Goal: Task Accomplishment & Management: Use online tool/utility

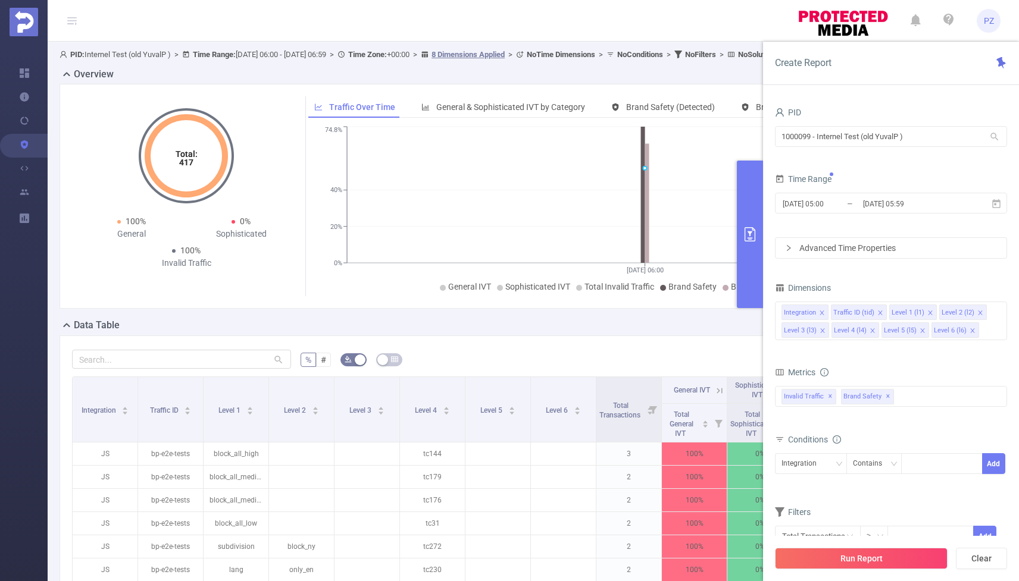
click at [622, 246] on button "primary" at bounding box center [750, 235] width 26 height 148
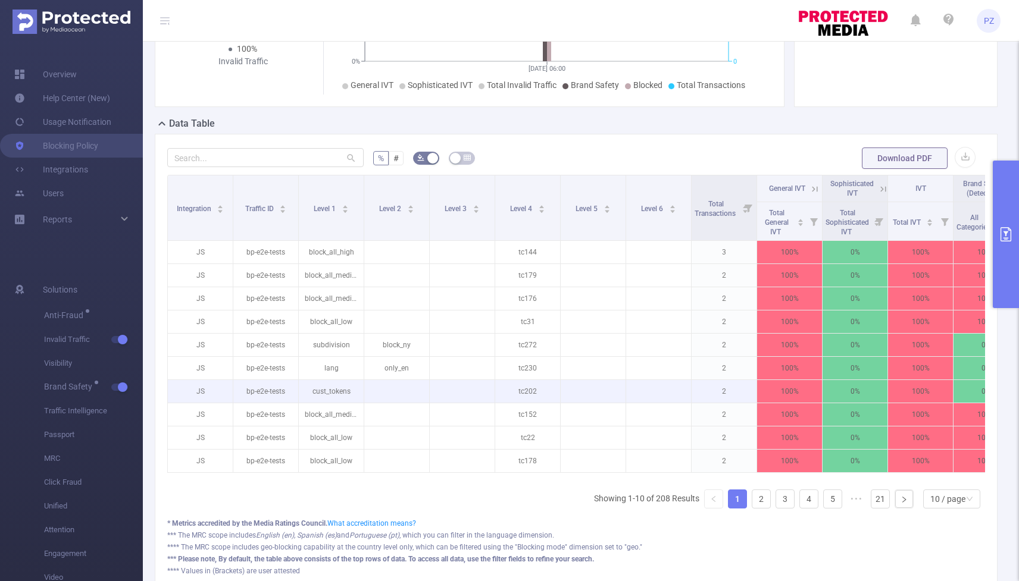
scroll to position [0, 233]
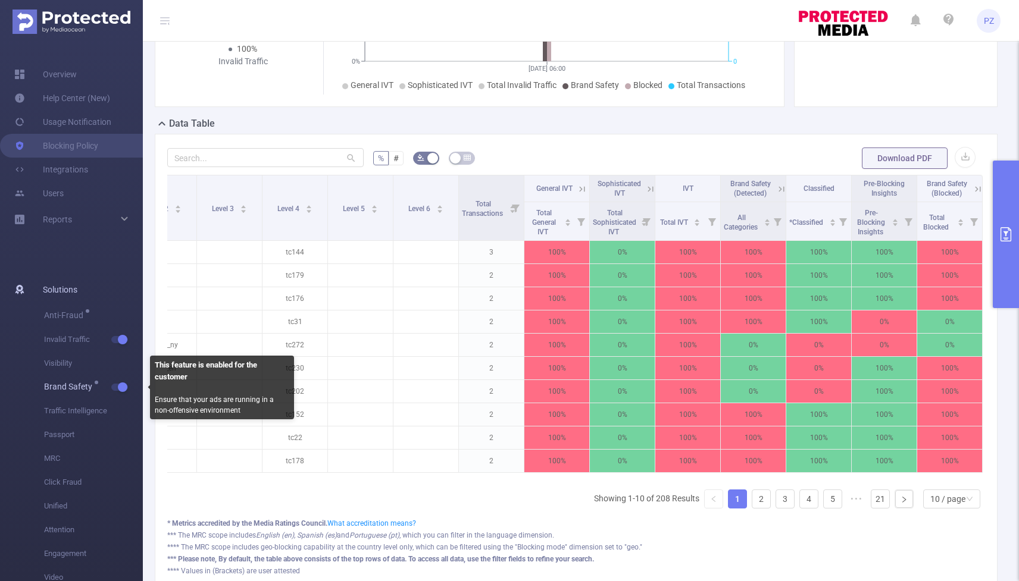
click at [124, 384] on button "button" at bounding box center [119, 387] width 17 height 7
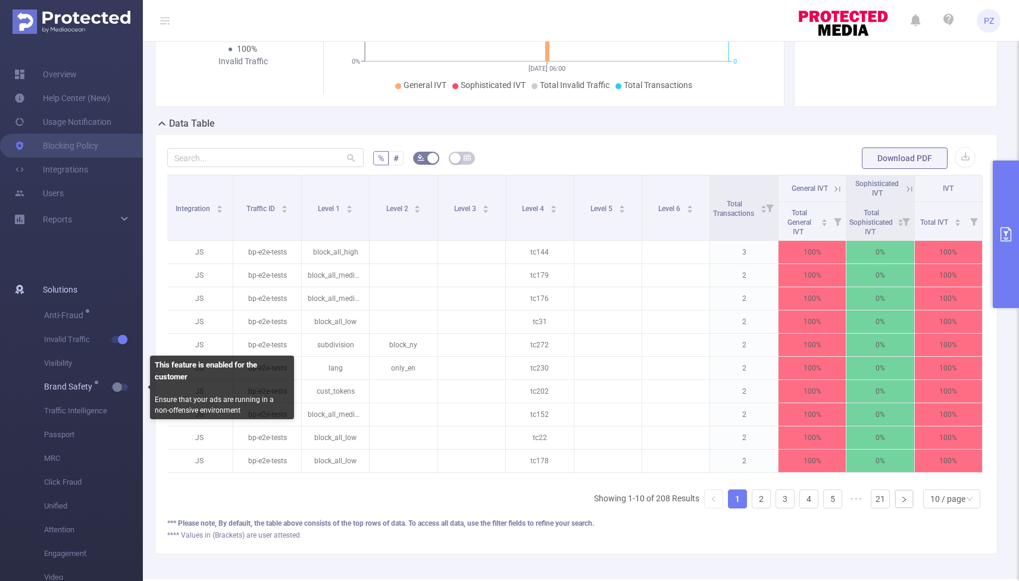
scroll to position [0, 2]
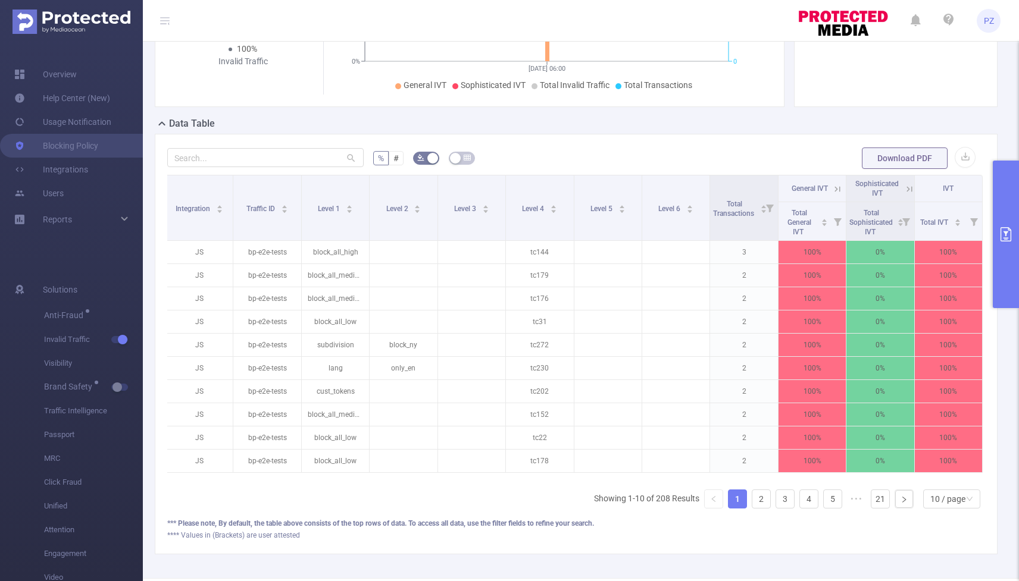
click at [622, 246] on button "primary" at bounding box center [1005, 235] width 26 height 148
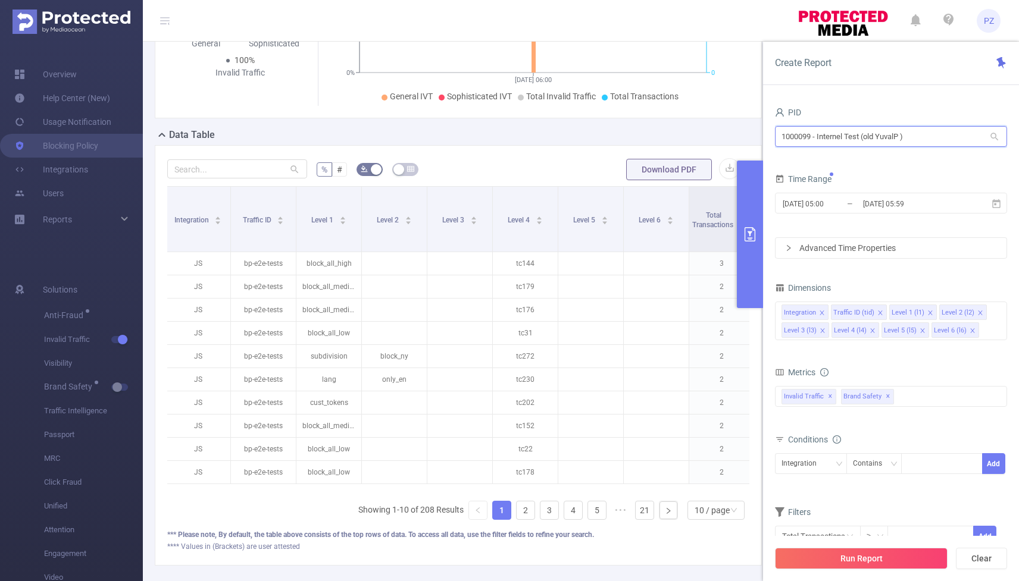
click at [622, 142] on input "1000099 - Internel Test (old YuvalP )" at bounding box center [891, 136] width 232 height 21
click at [622, 140] on input "1000099 - Internel Test (old YuvalP )" at bounding box center [891, 136] width 232 height 21
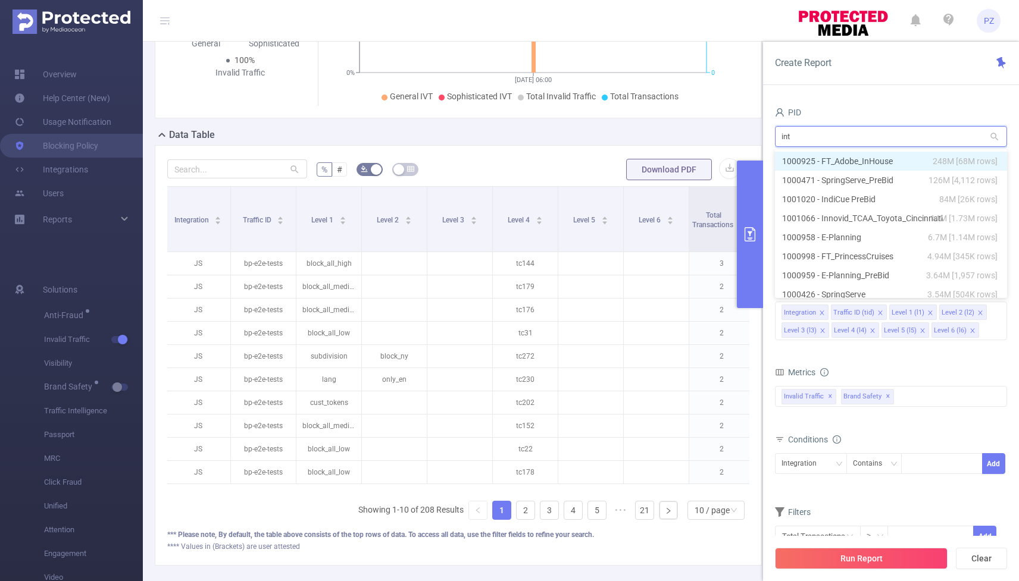
type input "inte"
click at [622, 157] on li "1000098 - Internal 129K [1,233 rows]" at bounding box center [891, 161] width 232 height 19
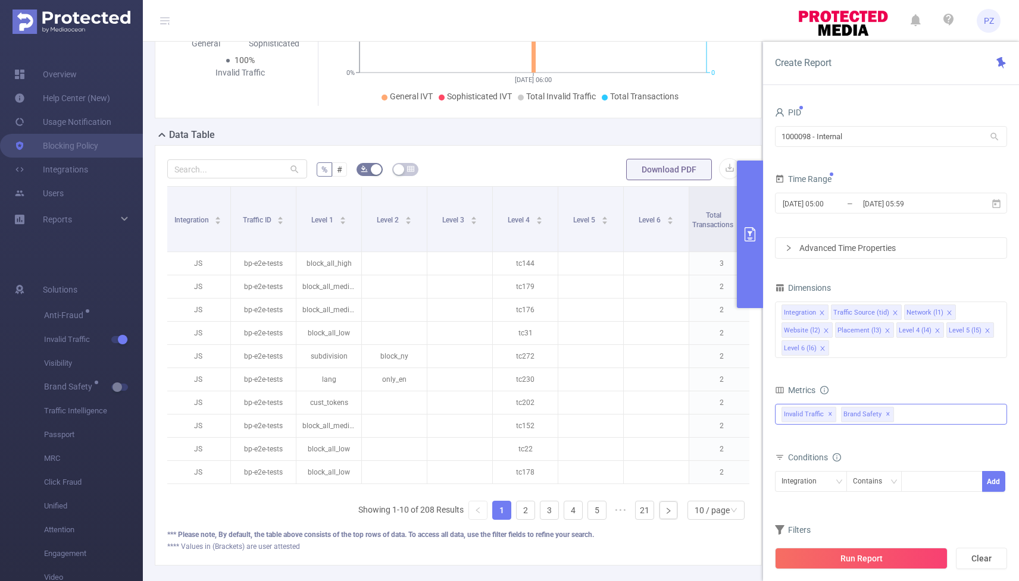
click at [622, 414] on span "Brand Safety ✕" at bounding box center [867, 414] width 53 height 15
click at [622, 427] on div "Total General IVT Data Centers Disclosed Bots Known Crawlers Irregular Activity…" at bounding box center [891, 421] width 232 height 35
click at [622, 414] on span "Invalid Traffic ✕" at bounding box center [808, 414] width 55 height 15
click at [622, 441] on div "Total General IVT Data Centers Disclosed Bots Known Crawlers Irregular Activity…" at bounding box center [891, 423] width 232 height 42
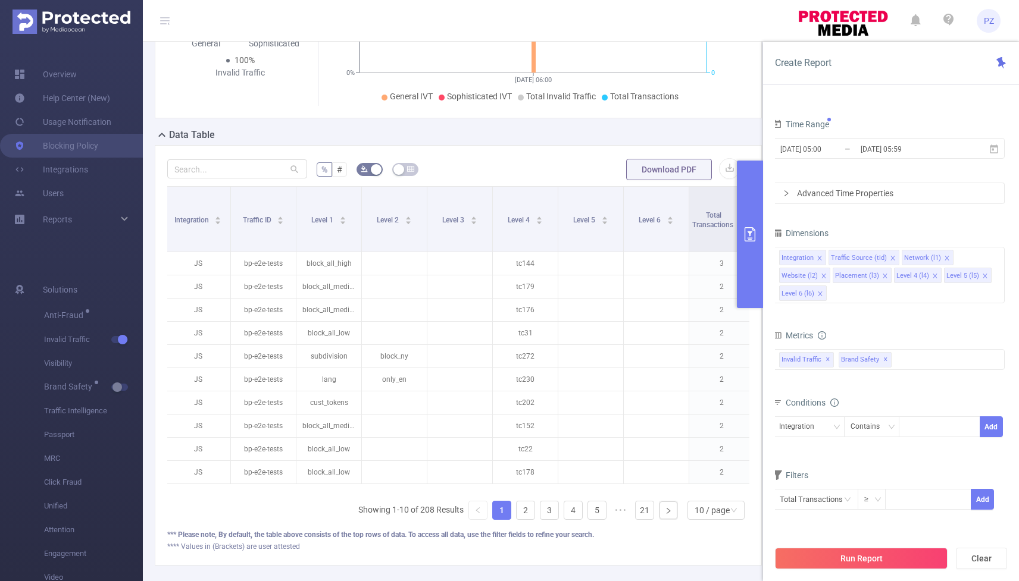
click at [622, 238] on icon "primary" at bounding box center [750, 234] width 14 height 14
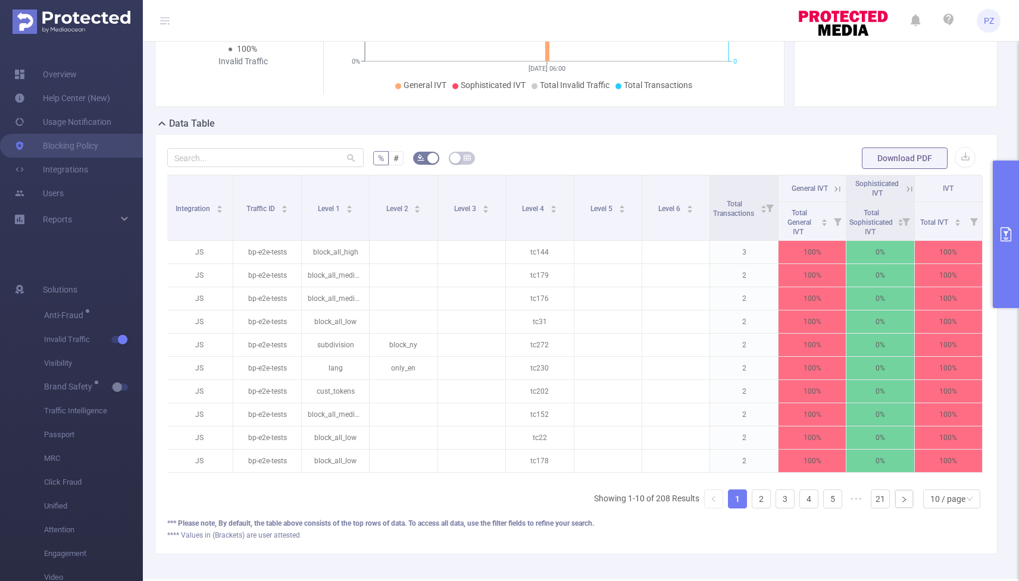
click at [622, 223] on button "primary" at bounding box center [1005, 235] width 26 height 148
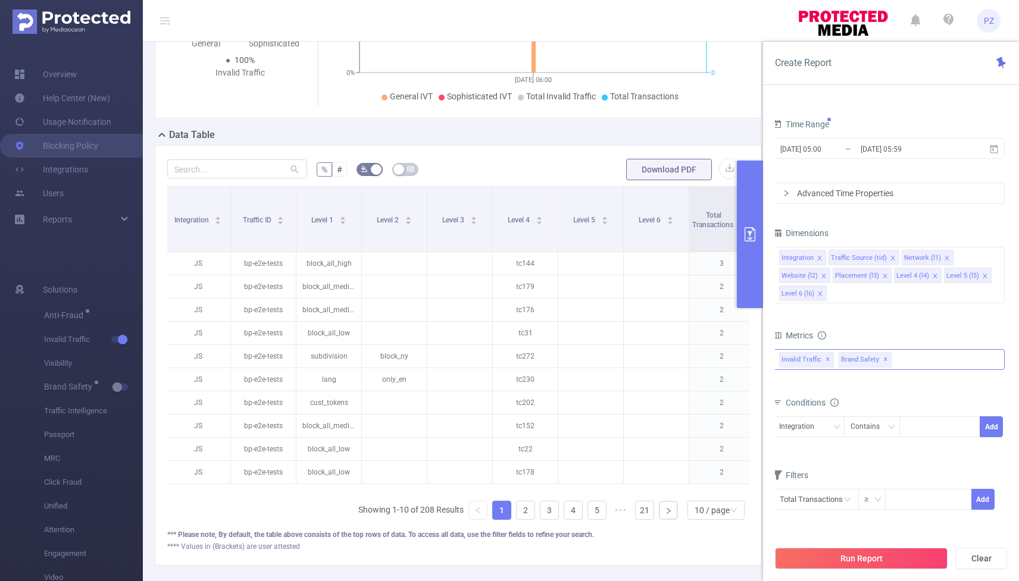
click at [622, 363] on div "Invalid Traffic ✕ Brand Safety ✕ Anti-Fraud Invalid Traffic Visibility Brand Sa…" at bounding box center [888, 359] width 232 height 21
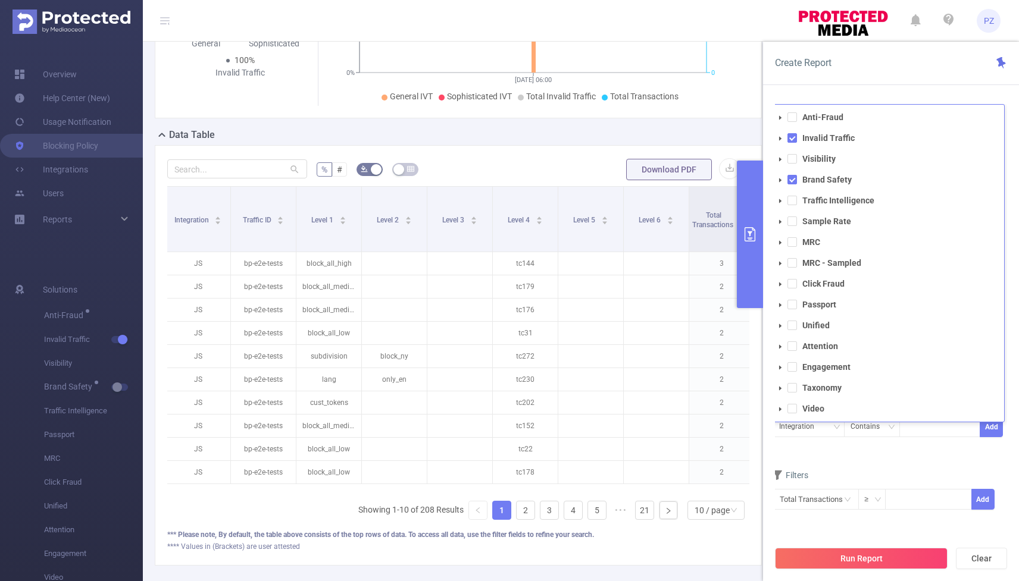
click at [622, 363] on ul "Anti-Fraud Invalid Traffic Visibility Brand Safety Traffic Intelligence Sample …" at bounding box center [888, 263] width 231 height 308
click at [622, 363] on span "Engagement" at bounding box center [900, 367] width 203 height 16
click at [622, 180] on strong "Brand Safety" at bounding box center [826, 180] width 49 height 10
click at [622, 135] on strong "Invalid Traffic" at bounding box center [828, 138] width 52 height 10
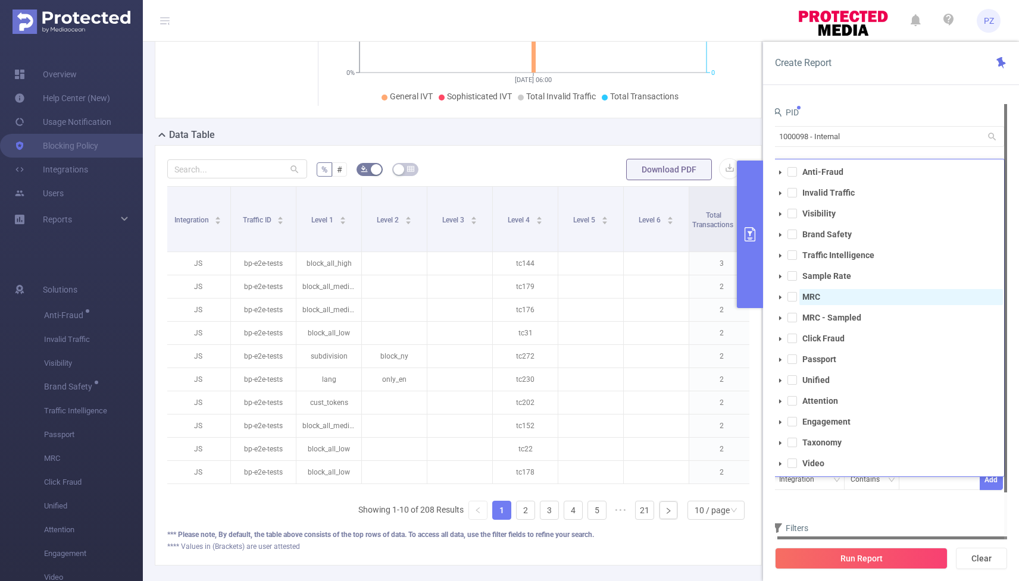
click at [622, 293] on strong "MRC" at bounding box center [811, 297] width 18 height 10
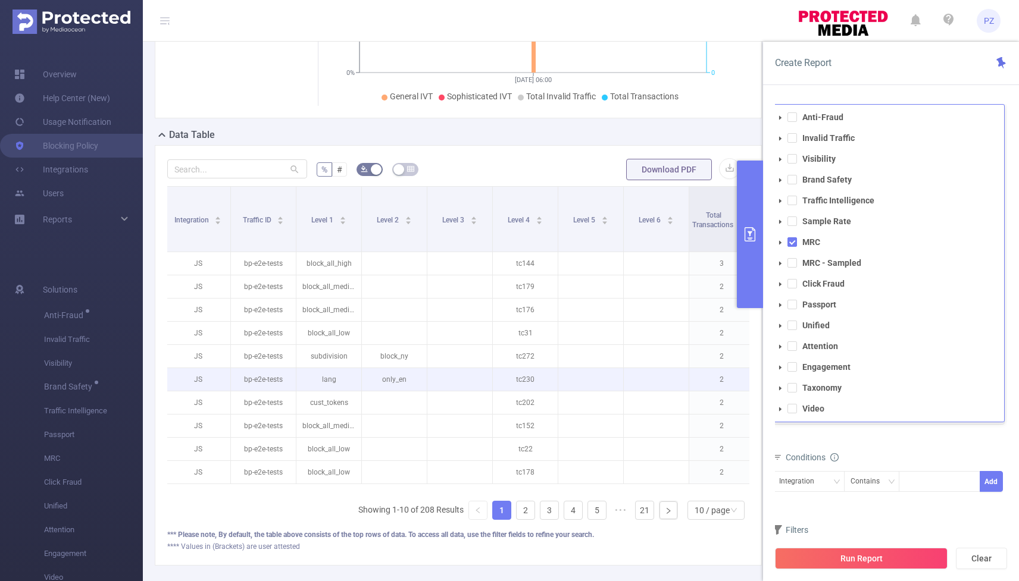
click at [609, 371] on td at bounding box center [590, 379] width 65 height 23
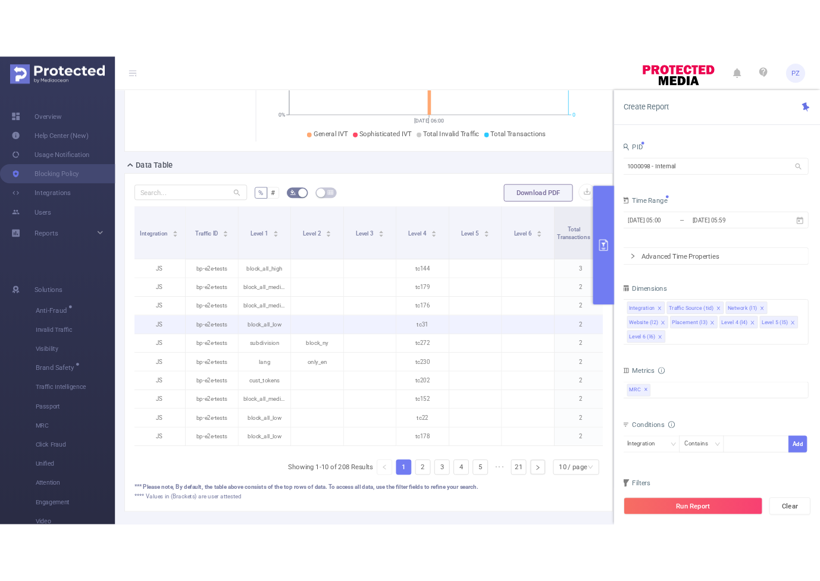
scroll to position [0, 206]
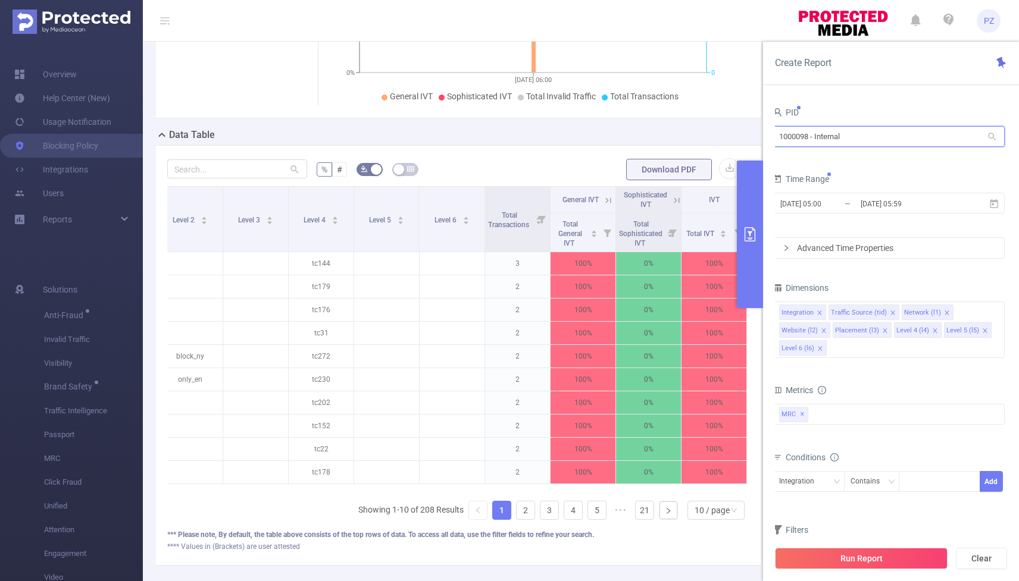
click at [622, 136] on input "1000098 - Internal" at bounding box center [888, 136] width 232 height 21
type input "נ"
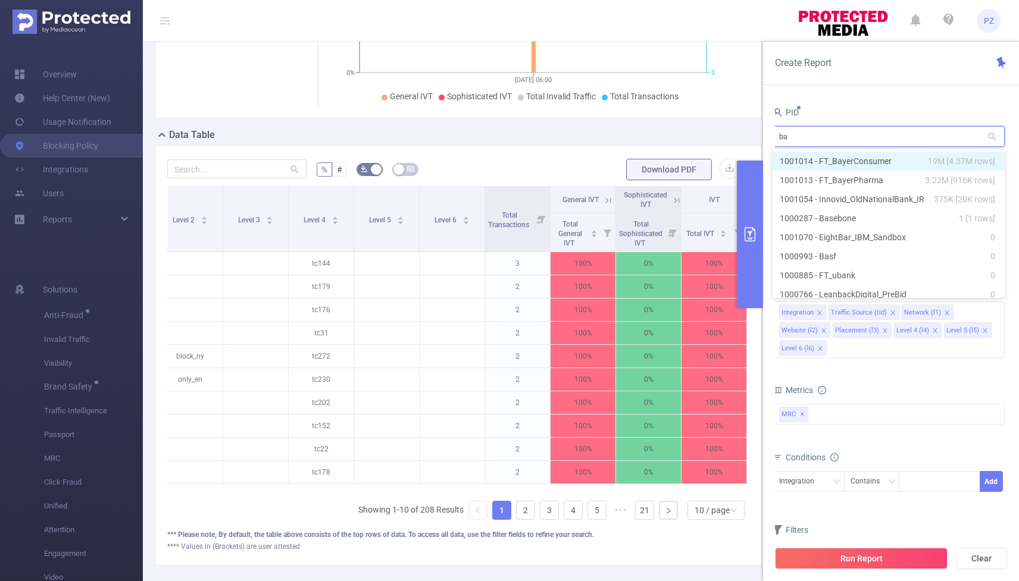
type input "bay"
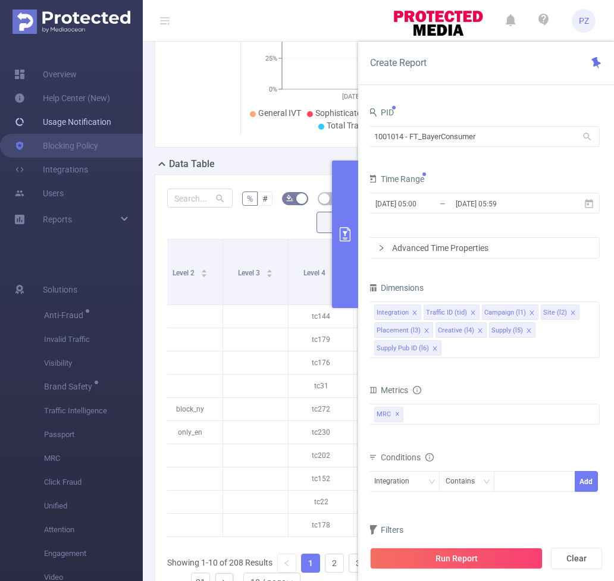
scroll to position [189, 0]
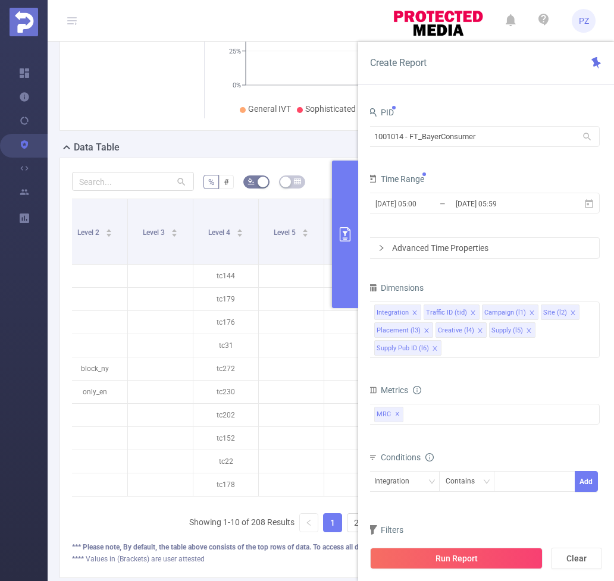
click at [447, 187] on div "Time Range" at bounding box center [484, 181] width 232 height 20
click at [447, 198] on input "2025-08-20 05:00" at bounding box center [422, 204] width 96 height 16
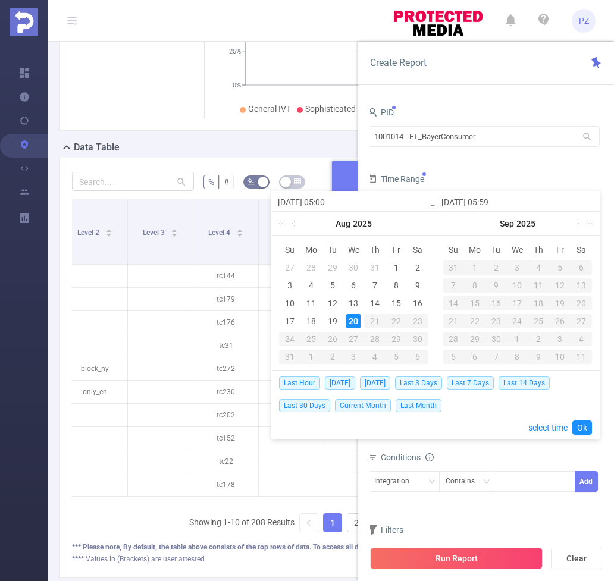
click at [306, 203] on input "2025-08-20 05:00" at bounding box center [354, 202] width 152 height 14
click at [303, 202] on input "2025-08-20 05:00" at bounding box center [354, 202] width 152 height 14
type input "2025-0-20 05:00"
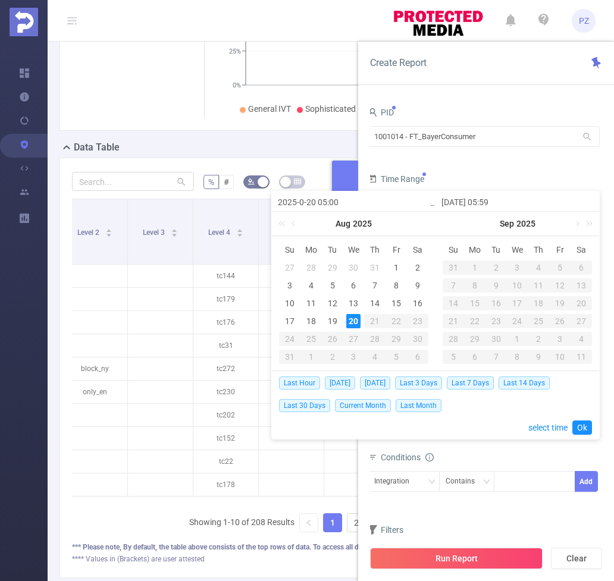
type input "2025-06-20 05:00"
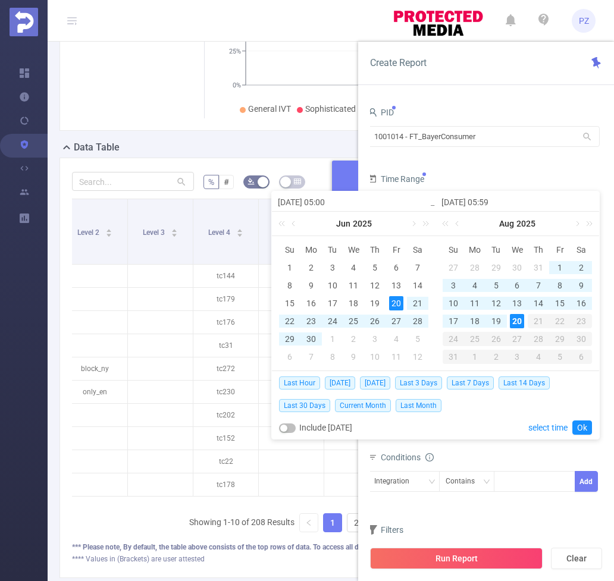
click at [317, 202] on input "2025-06-20 05:00" at bounding box center [354, 202] width 152 height 14
type input "2025-06-0 05:00"
type input "2025-06-09 05:00"
click at [328, 203] on input "2025-06-09 05:00" at bounding box center [354, 202] width 152 height 14
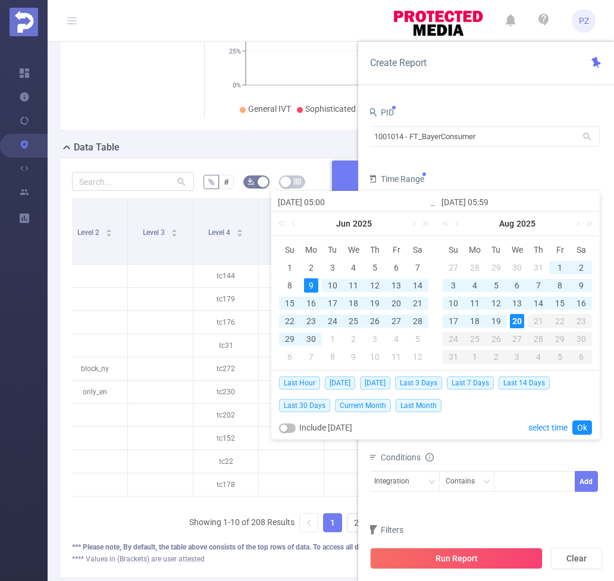
click at [328, 203] on input "2025-06-09 05:00" at bounding box center [354, 202] width 152 height 14
type input "2025-06-09 2:00"
type input "[DATE] 21:00"
click at [468, 202] on input "2025-08-20 05:59" at bounding box center [517, 202] width 152 height 14
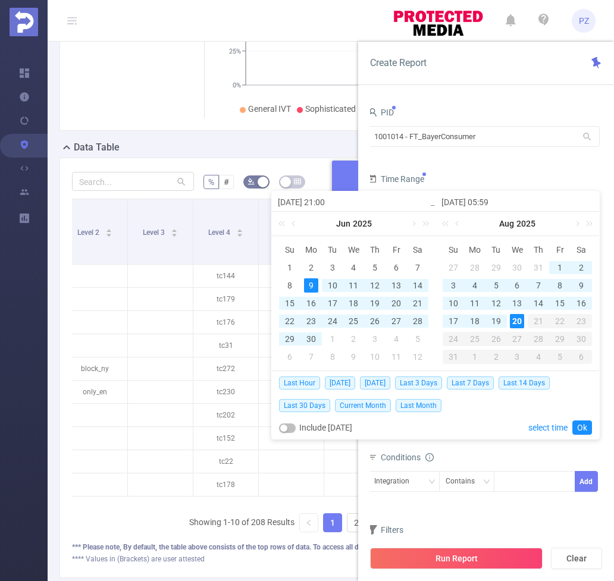
click at [468, 201] on input "2025-08-20 05:59" at bounding box center [517, 202] width 152 height 14
type input "2025-0-20 05:59"
type input "2025-06-20 05:59"
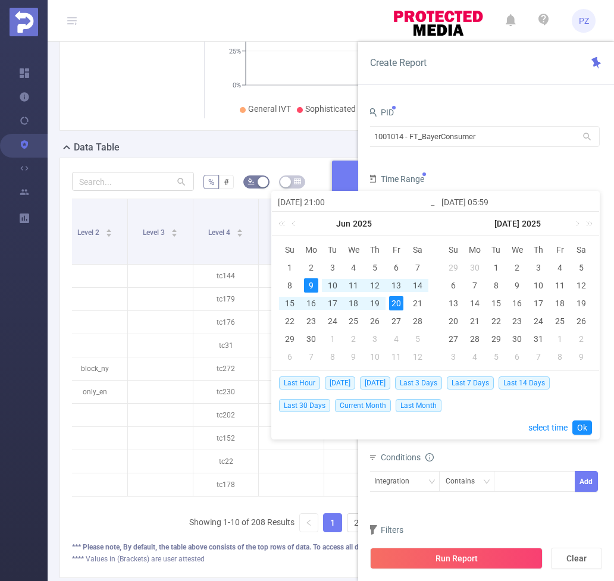
click at [481, 203] on input "2025-06-20 05:59" at bounding box center [517, 202] width 152 height 14
click at [478, 205] on input "2025-06-20 05:59" at bounding box center [517, 202] width 152 height 14
click at [497, 202] on input "2025-06-09 05:59" at bounding box center [517, 202] width 152 height 14
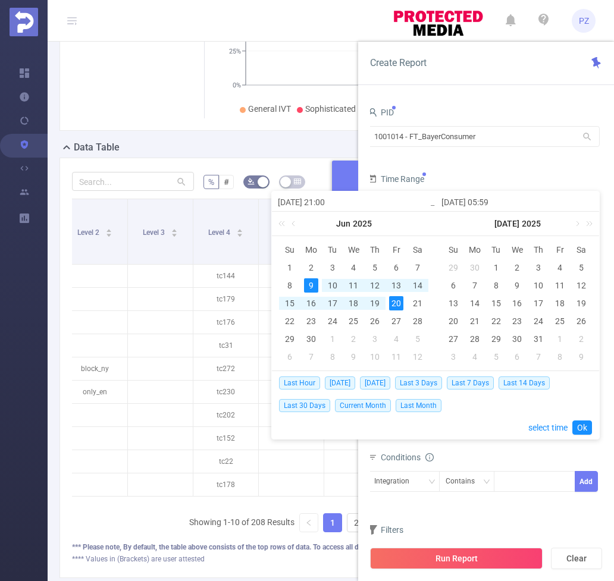
click at [491, 202] on input "2025-06-09 05:59" at bounding box center [517, 202] width 152 height 14
type input "2025-06-09 2:59"
type input "[DATE] 22:59"
click at [500, 203] on input "[DATE] 22:59" at bounding box center [517, 202] width 152 height 14
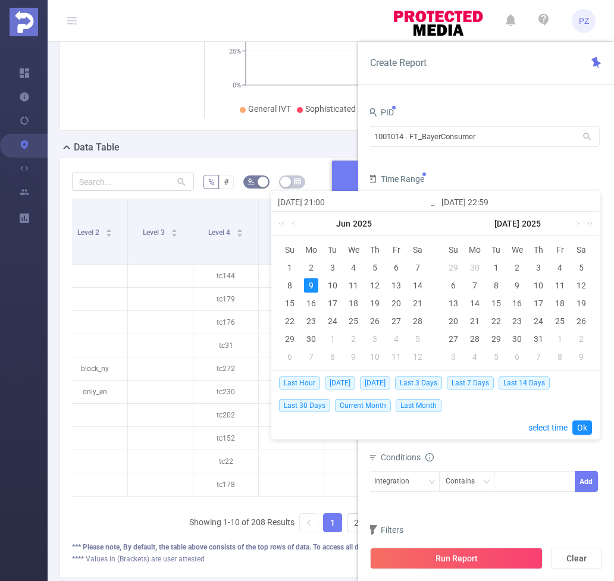
click at [500, 203] on input "[DATE] 22:59" at bounding box center [517, 202] width 152 height 14
click at [524, 203] on input "[DATE] 22:59" at bounding box center [517, 202] width 152 height 14
type input "[DATE] 22:59"
click at [582, 423] on link "Ok" at bounding box center [582, 428] width 20 height 14
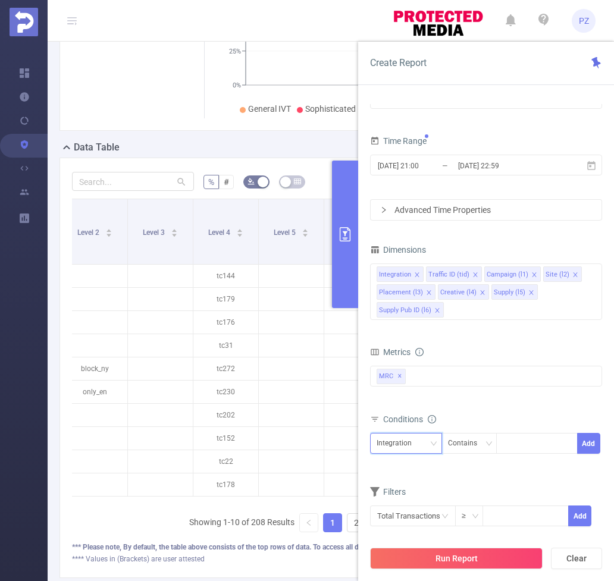
click at [411, 451] on div "Integration" at bounding box center [398, 444] width 43 height 20
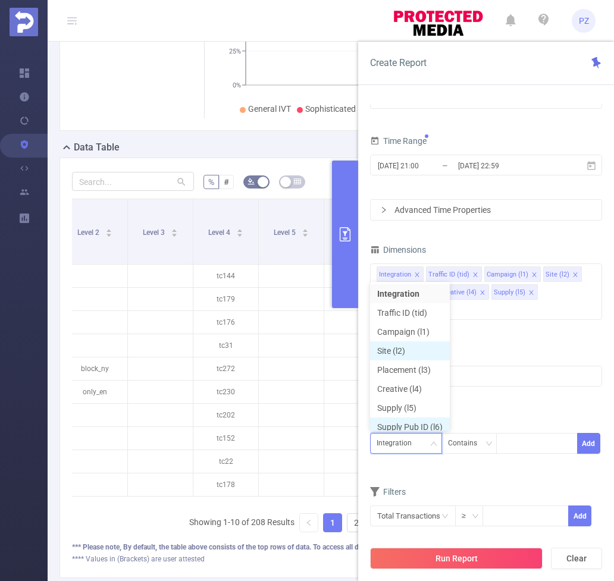
scroll to position [6, 0]
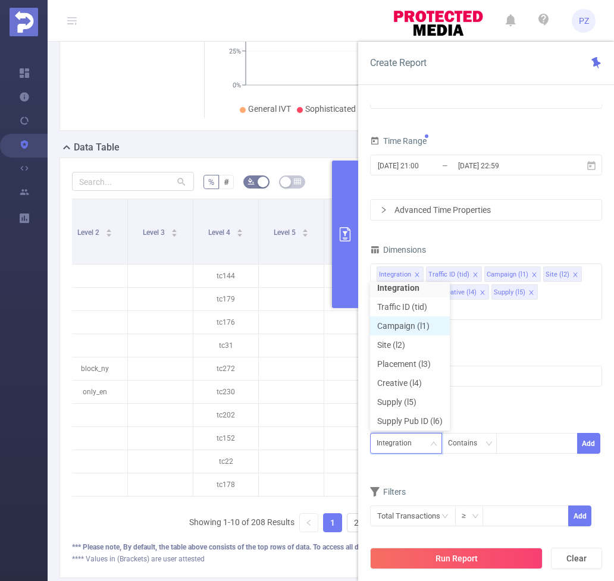
click at [406, 328] on li "Campaign (l1)" at bounding box center [410, 326] width 80 height 19
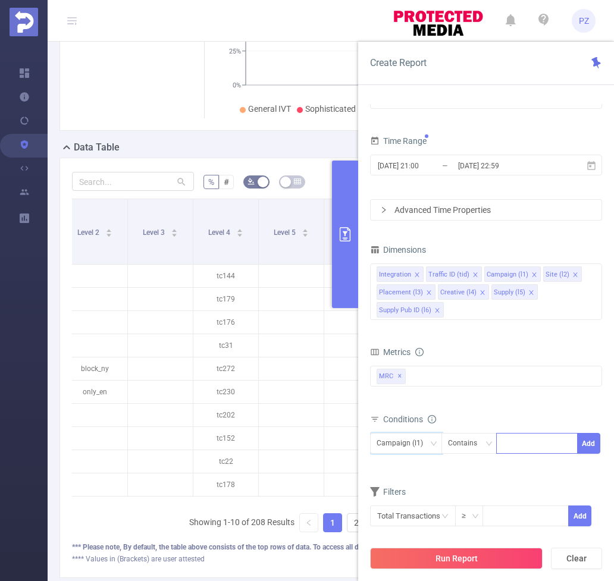
click at [516, 443] on div at bounding box center [537, 444] width 68 height 20
type input "262882"
click at [594, 438] on button "Add" at bounding box center [588, 443] width 23 height 21
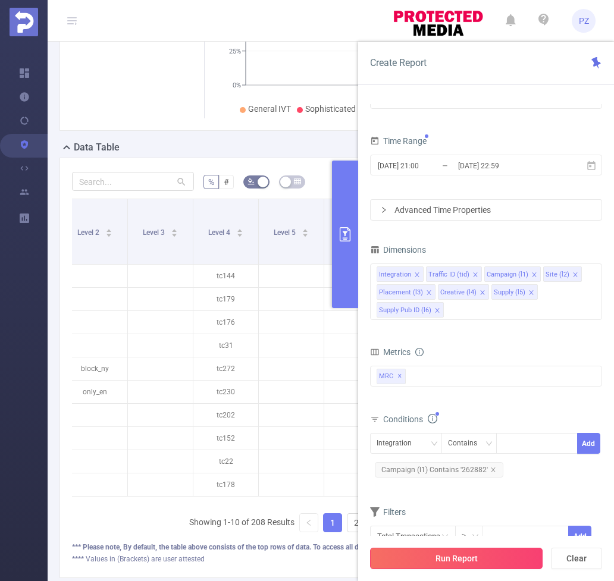
click at [475, 553] on button "Run Report" at bounding box center [456, 558] width 173 height 21
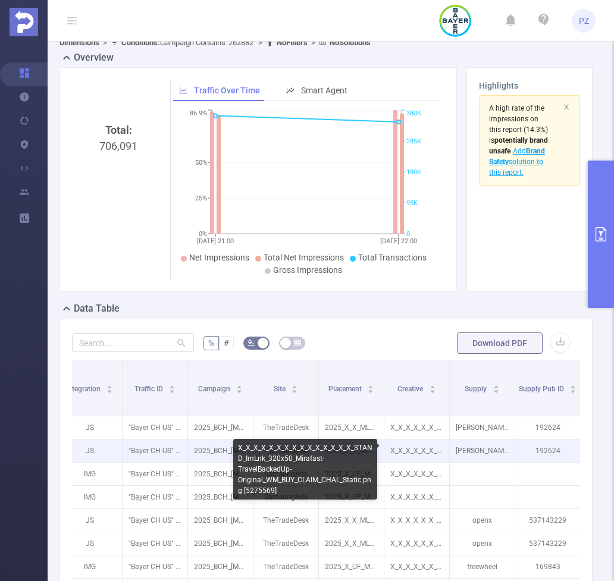
scroll to position [0, 346]
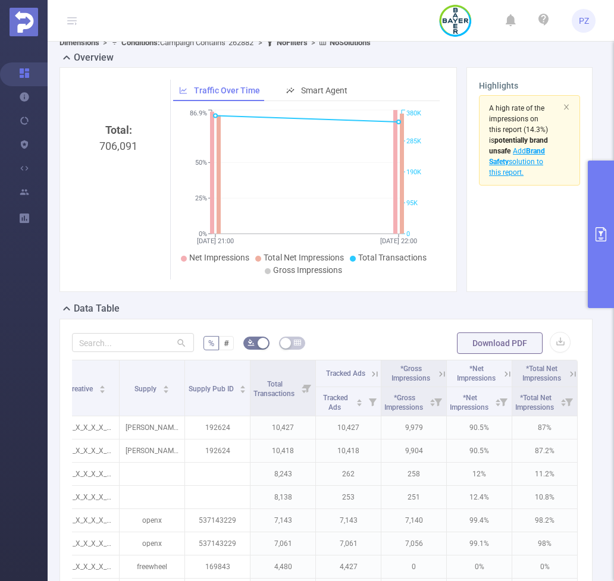
click at [609, 239] on button "primary" at bounding box center [601, 235] width 26 height 148
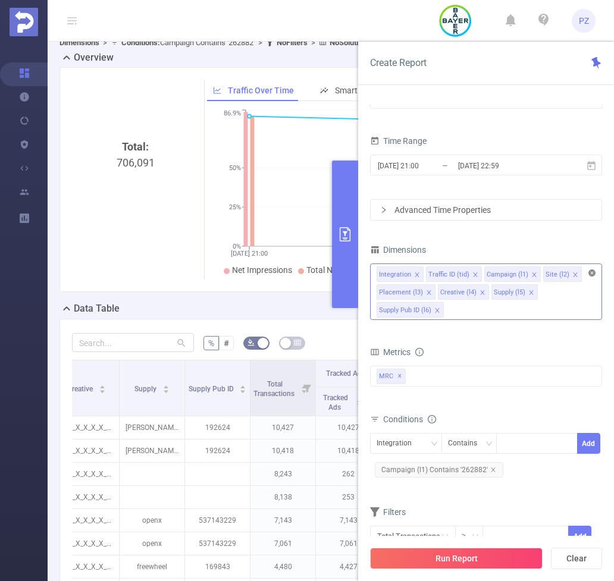
click at [591, 273] on icon "icon: close-circle" at bounding box center [591, 273] width 7 height 7
click at [591, 274] on icon "icon: close-circle" at bounding box center [591, 273] width 7 height 7
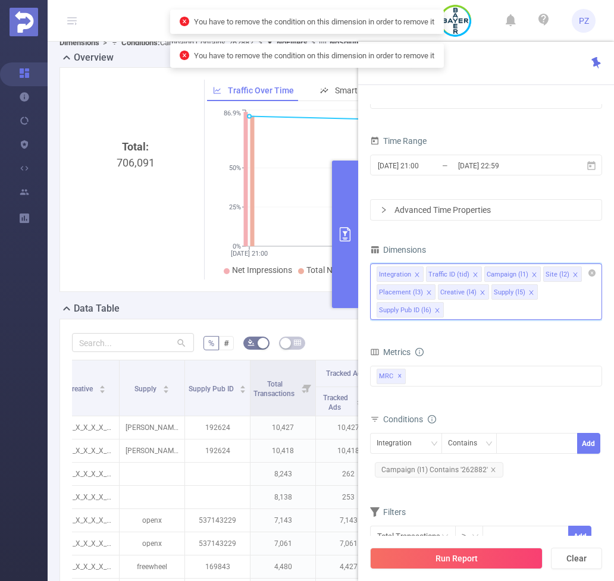
click at [578, 297] on div "Integration Traffic ID (tid) Campaign (l1) Site (l2) Placement (l3) Creative (l…" at bounding box center [486, 292] width 232 height 57
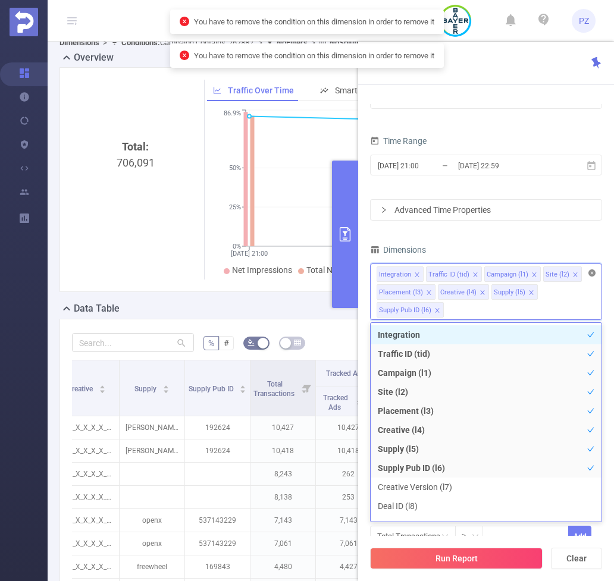
click at [593, 271] on icon "icon: close-circle" at bounding box center [591, 273] width 7 height 7
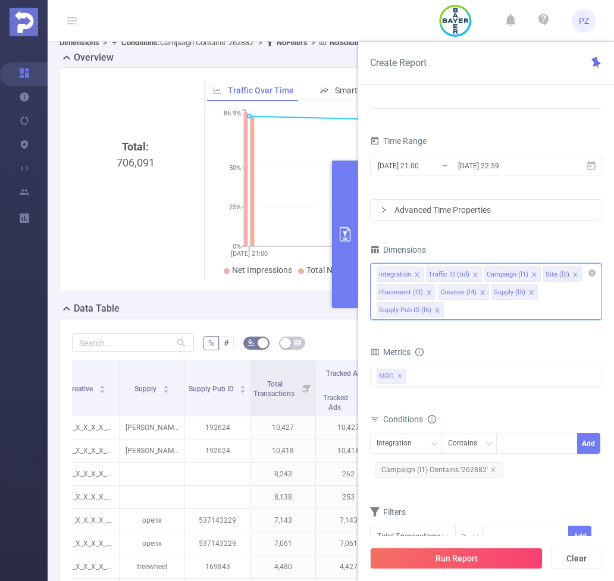
click at [417, 274] on icon "icon: close" at bounding box center [417, 275] width 6 height 6
click at [425, 274] on icon "icon: close" at bounding box center [426, 274] width 4 height 4
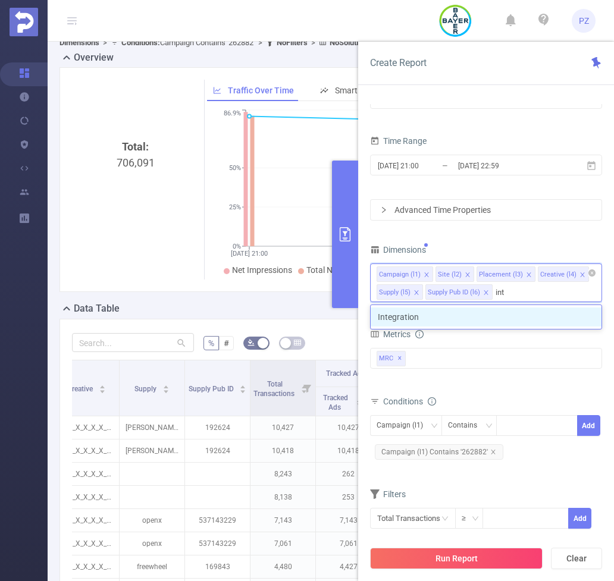
type input "inte"
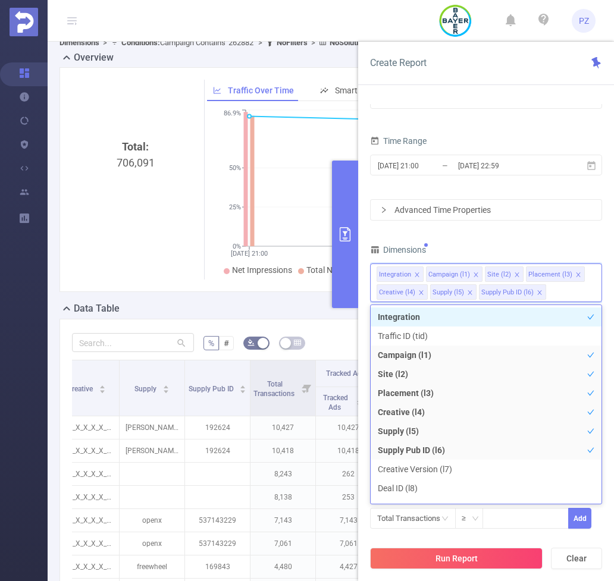
click at [514, 272] on icon "icon: close" at bounding box center [517, 275] width 6 height 6
click at [534, 274] on icon "icon: close" at bounding box center [537, 275] width 6 height 6
click at [528, 274] on icon "icon: close" at bounding box center [530, 275] width 6 height 6
click at [528, 274] on li "Supply (l5)" at bounding box center [508, 274] width 46 height 15
click at [524, 274] on icon "icon: close" at bounding box center [525, 275] width 6 height 6
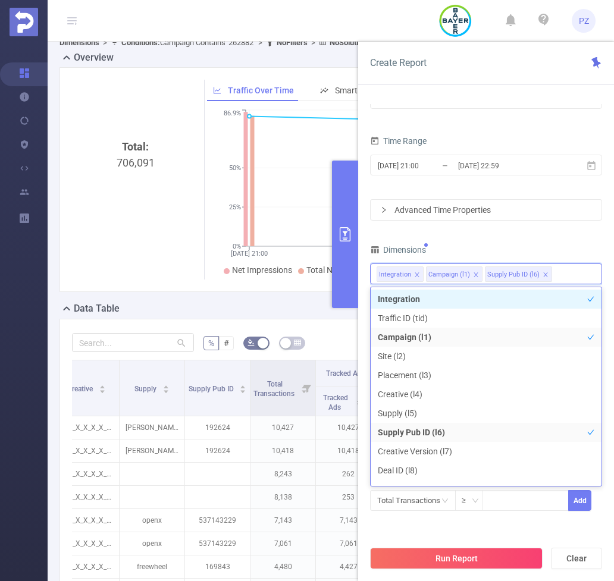
click at [543, 272] on icon "icon: close" at bounding box center [546, 275] width 6 height 6
click at [535, 254] on div "Dimensions" at bounding box center [486, 252] width 232 height 20
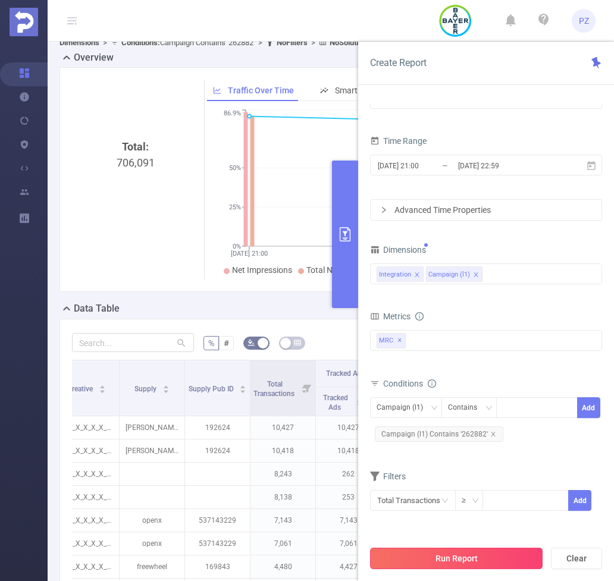
click at [473, 558] on button "Run Report" at bounding box center [456, 558] width 173 height 21
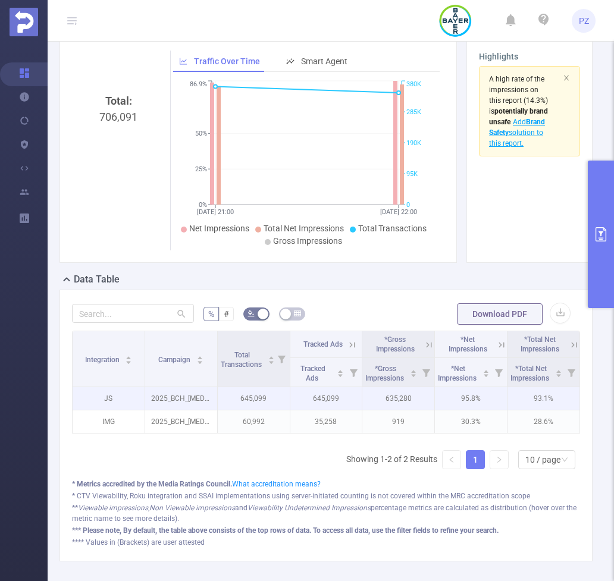
scroll to position [0, 2]
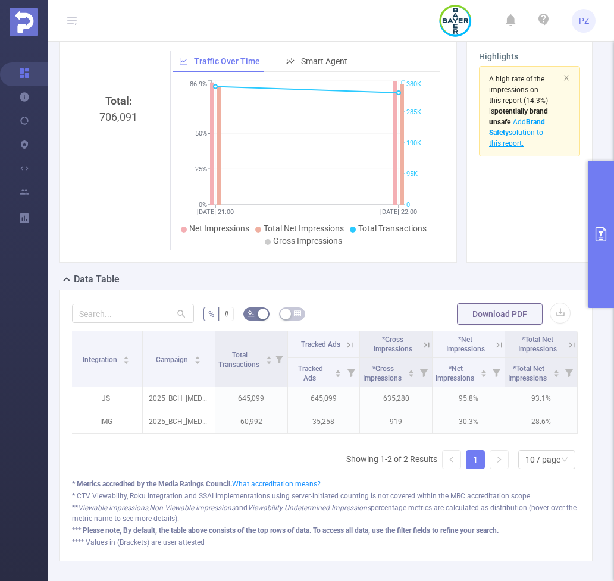
click at [497, 341] on icon at bounding box center [499, 345] width 11 height 11
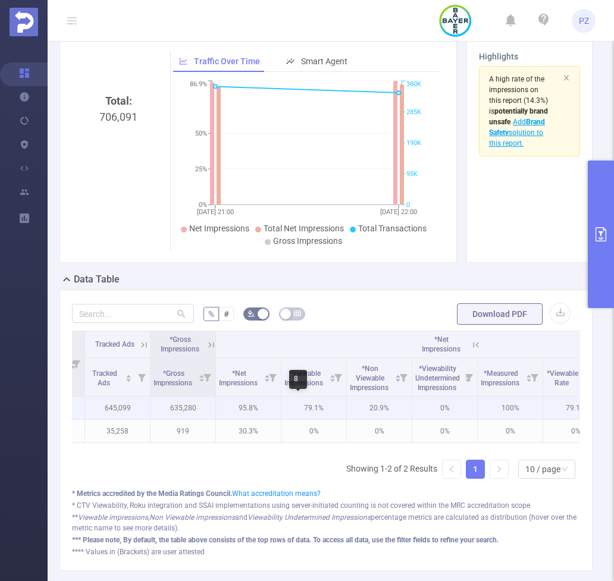
scroll to position [0, 180]
click at [334, 418] on p "79.1%" at bounding box center [317, 408] width 65 height 23
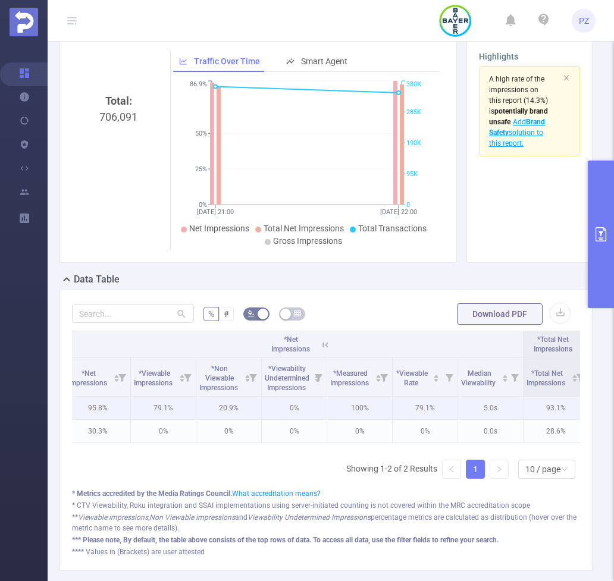
scroll to position [0, 346]
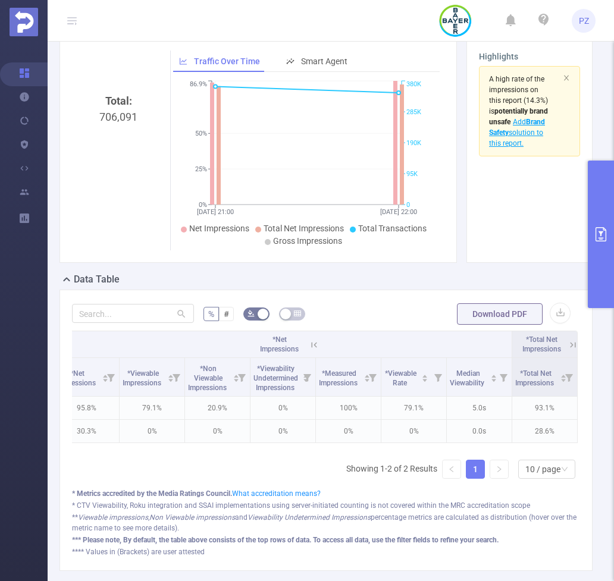
click at [574, 343] on icon at bounding box center [573, 345] width 11 height 11
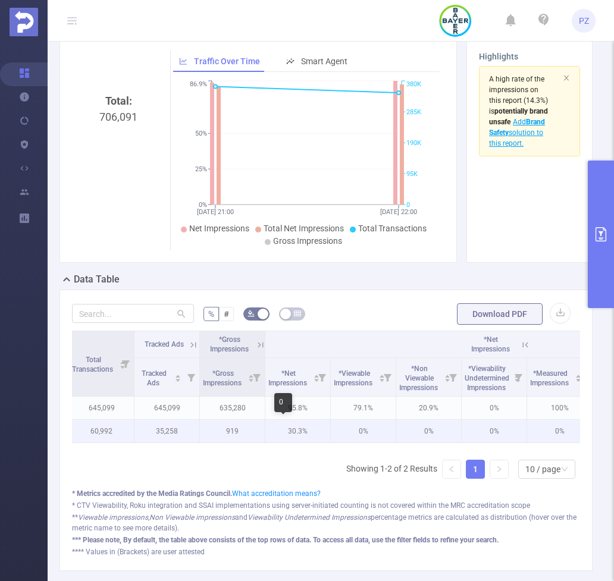
scroll to position [0, 165]
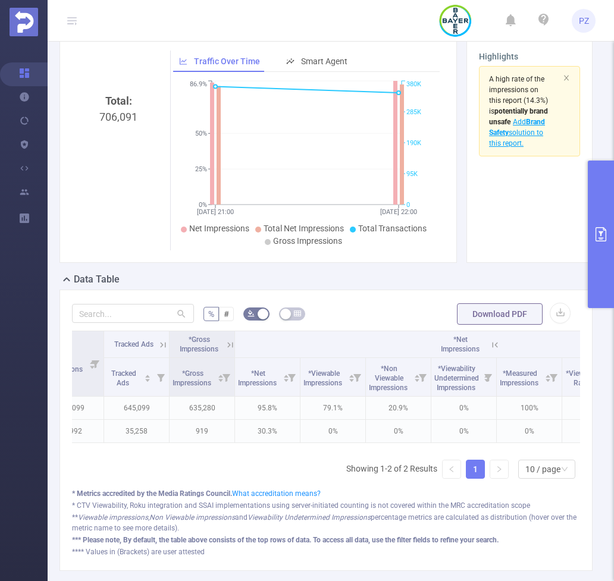
click at [166, 345] on icon at bounding box center [163, 345] width 11 height 11
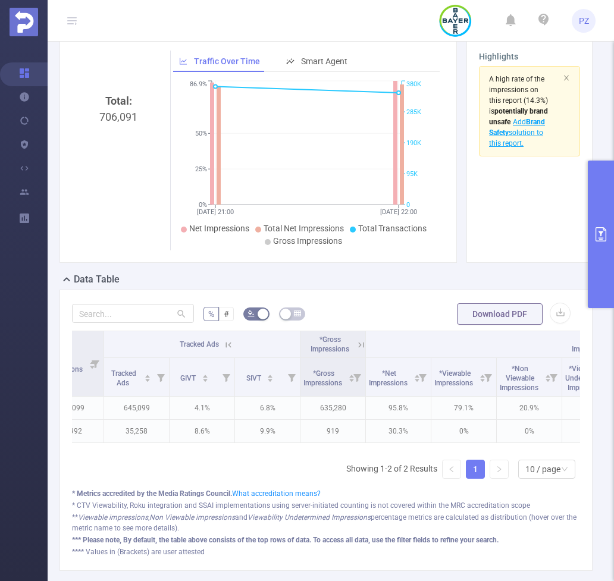
click at [361, 343] on icon at bounding box center [361, 345] width 11 height 11
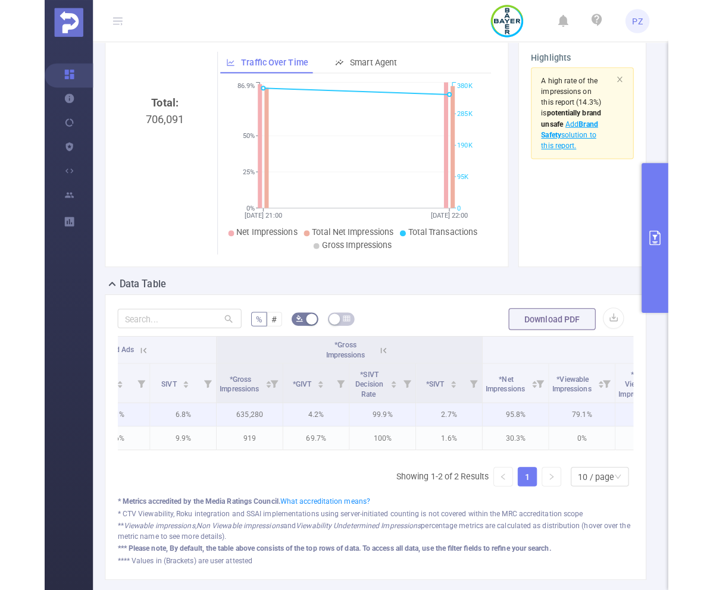
scroll to position [0, 312]
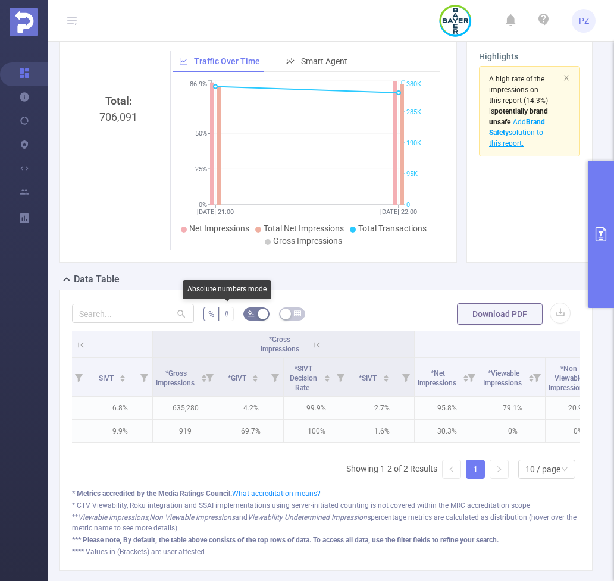
click at [228, 315] on span "#" at bounding box center [226, 314] width 5 height 10
click at [224, 317] on input "#" at bounding box center [224, 317] width 0 height 0
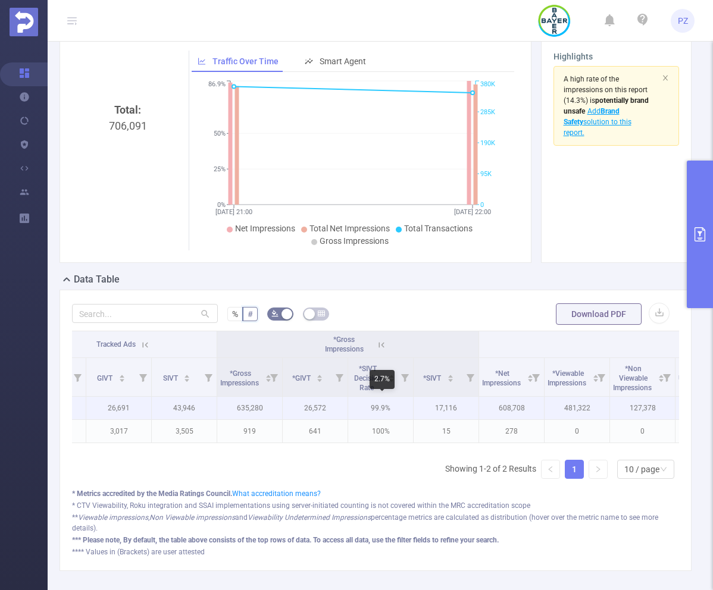
scroll to position [0, 249]
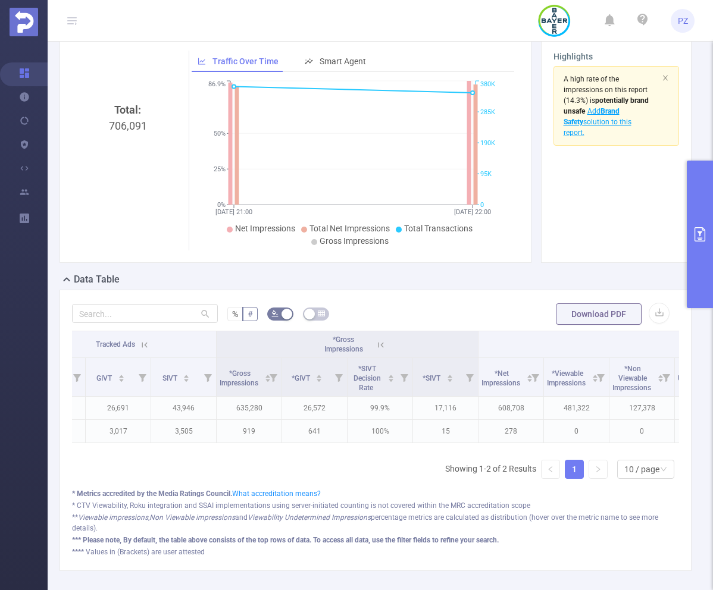
click at [622, 211] on section "A high rate of the impressions on this report (14.3%) is potentially brand unsa…" at bounding box center [616, 158] width 126 height 184
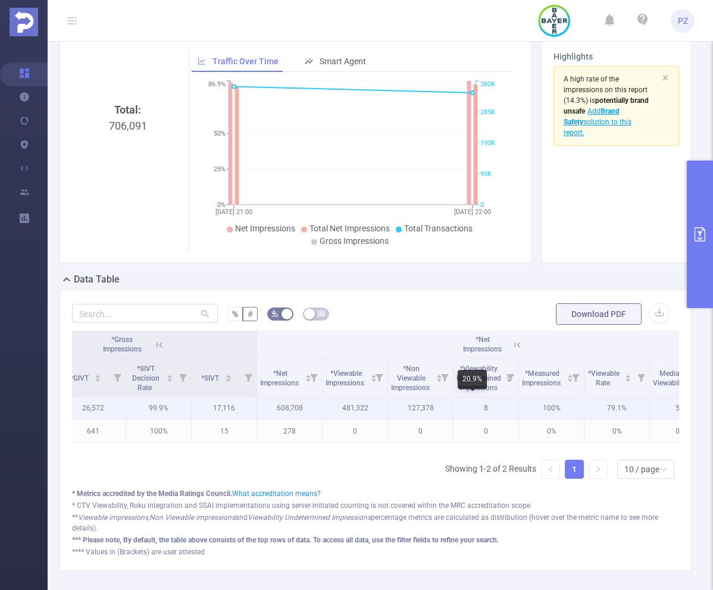
scroll to position [0, 485]
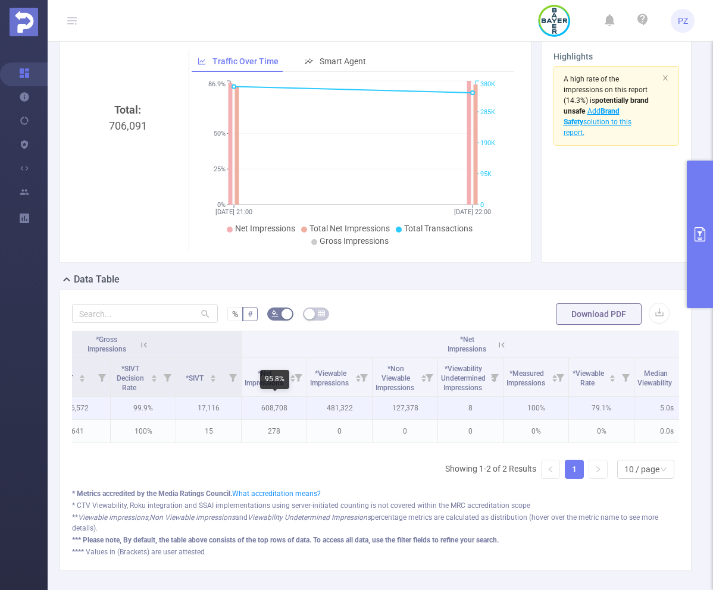
click at [278, 408] on p "608,708" at bounding box center [274, 408] width 65 height 23
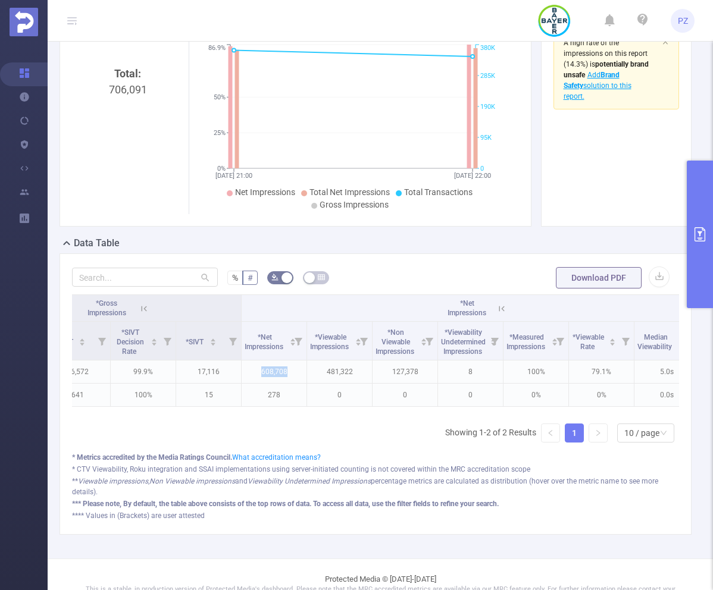
scroll to position [112, 0]
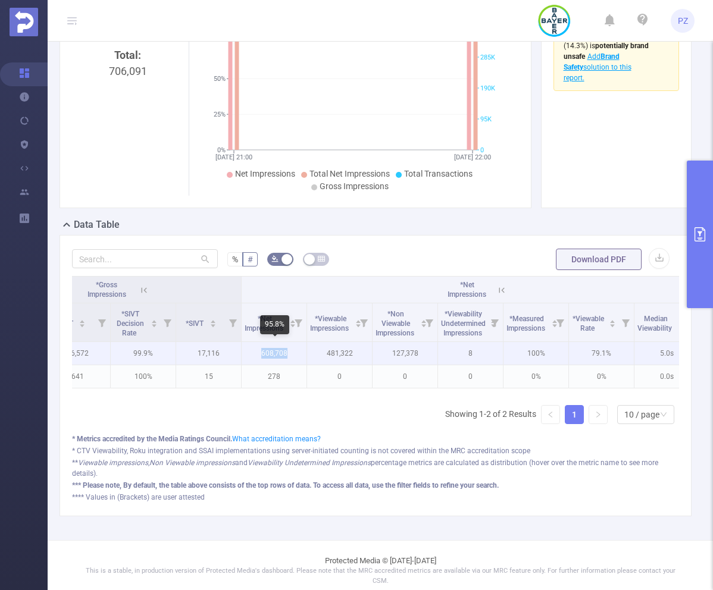
click at [282, 351] on p "608,708" at bounding box center [274, 353] width 65 height 23
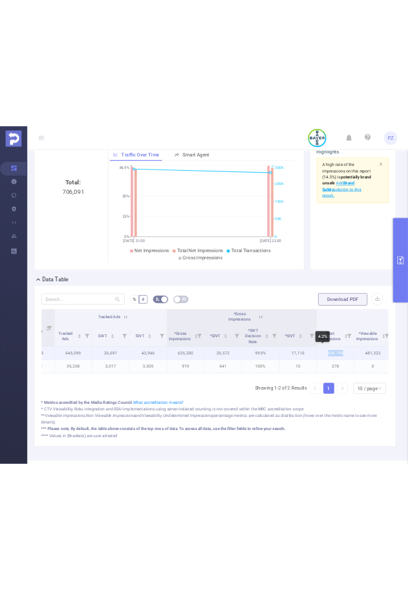
scroll to position [0, 241]
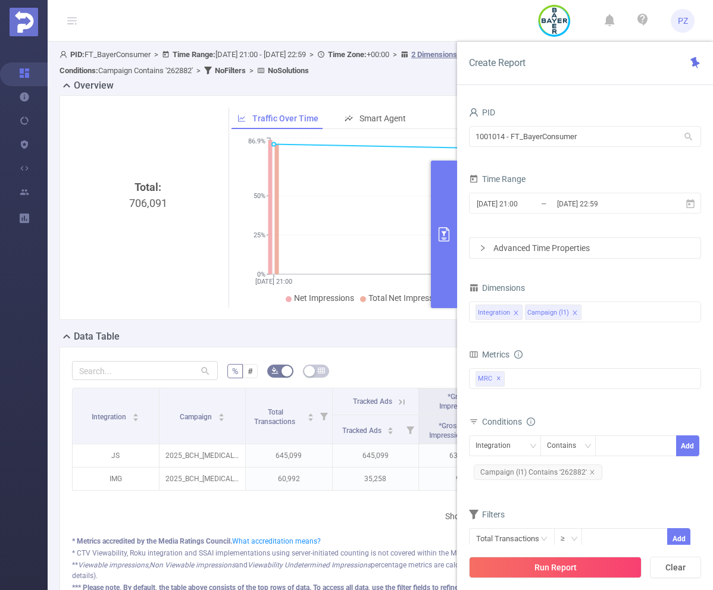
click at [408, 261] on button "primary" at bounding box center [444, 235] width 26 height 148
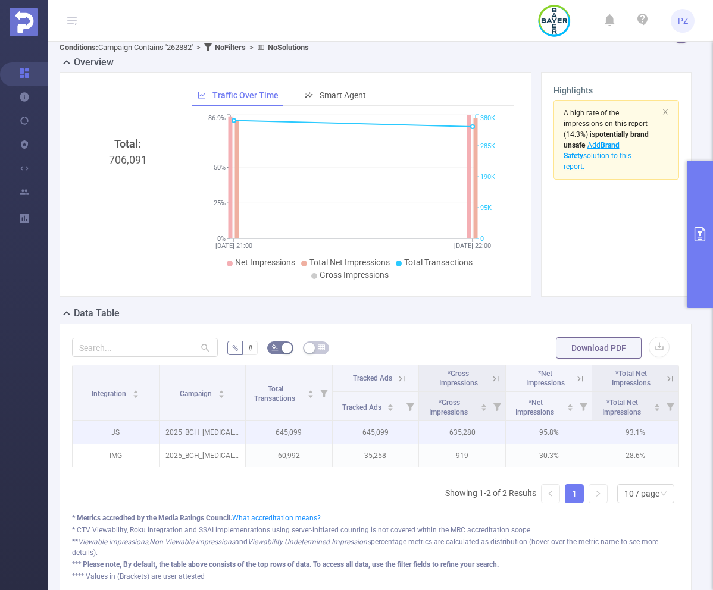
scroll to position [29, 0]
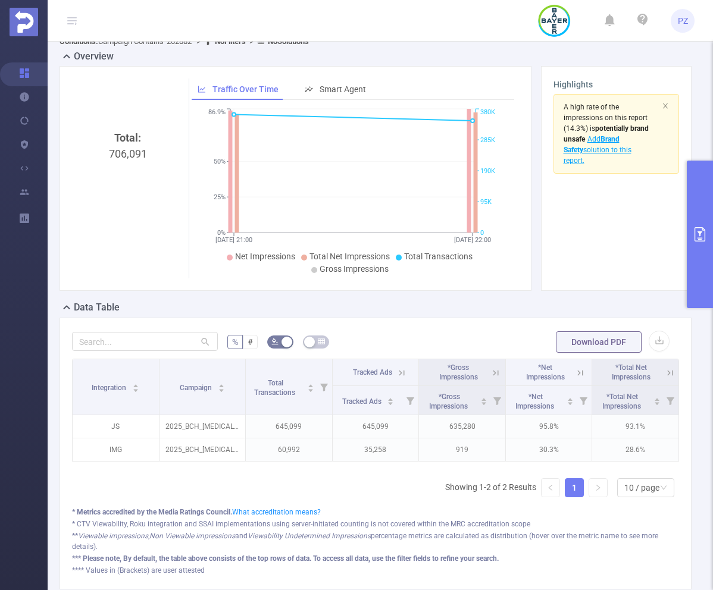
click at [408, 374] on icon at bounding box center [495, 373] width 11 height 11
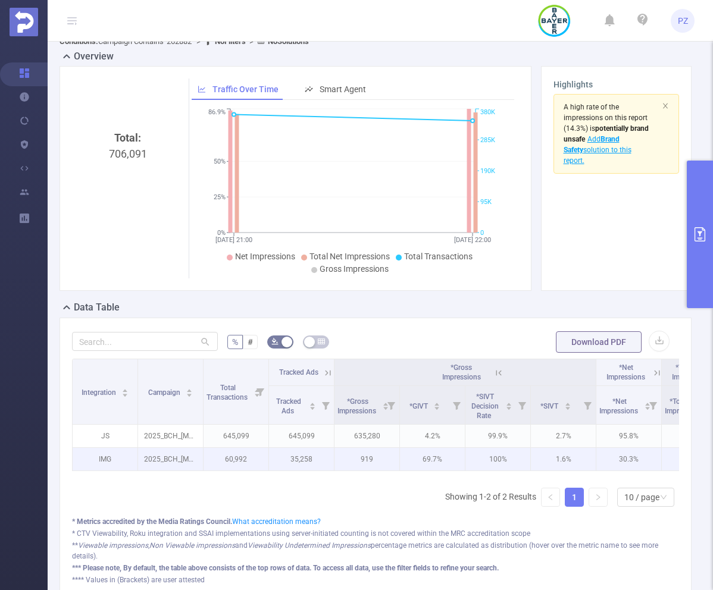
scroll to position [0, 51]
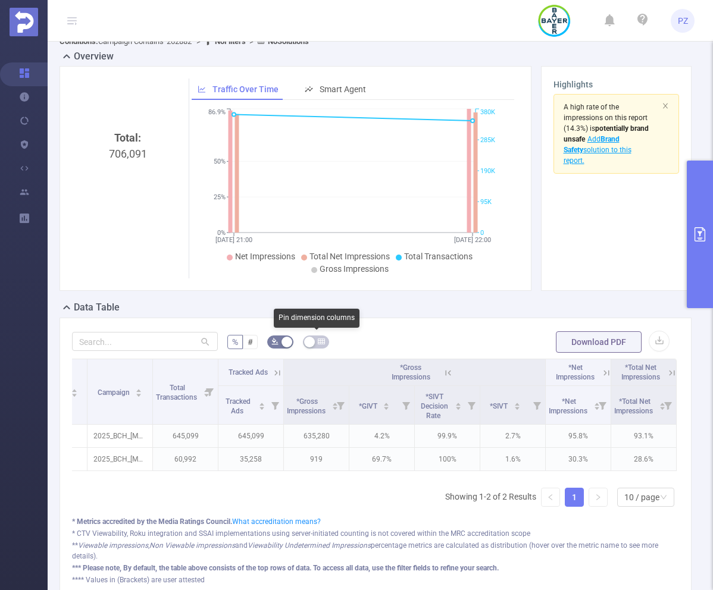
click at [315, 339] on button "button" at bounding box center [316, 342] width 26 height 13
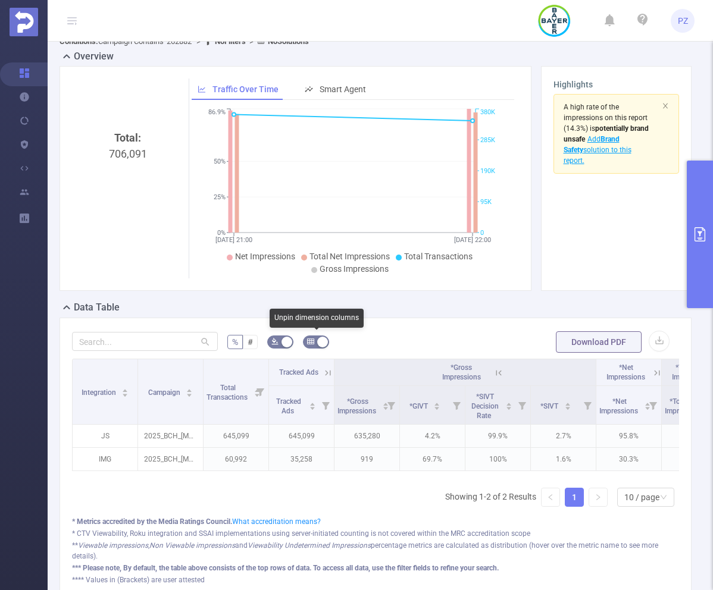
click at [324, 343] on button "button" at bounding box center [316, 342] width 26 height 13
click at [257, 339] on div "% #" at bounding box center [242, 342] width 30 height 14
click at [246, 339] on label "#" at bounding box center [250, 342] width 15 height 14
click at [248, 345] on input "#" at bounding box center [248, 345] width 0 height 0
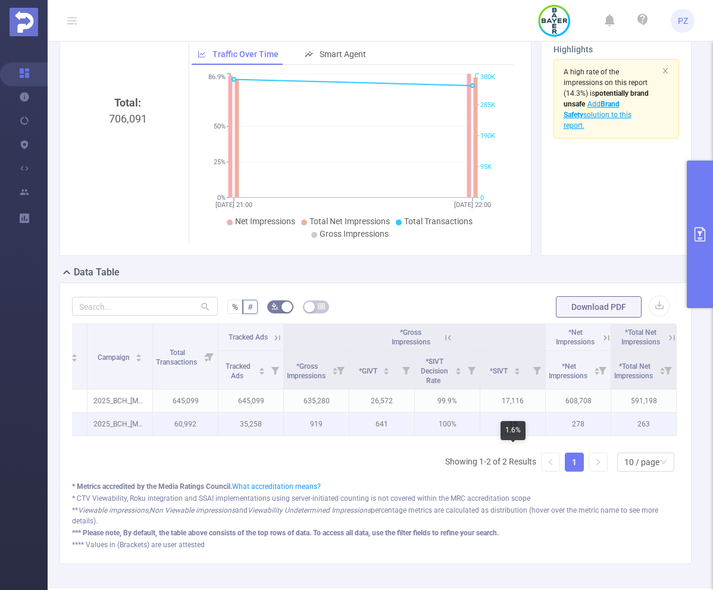
scroll to position [65, 0]
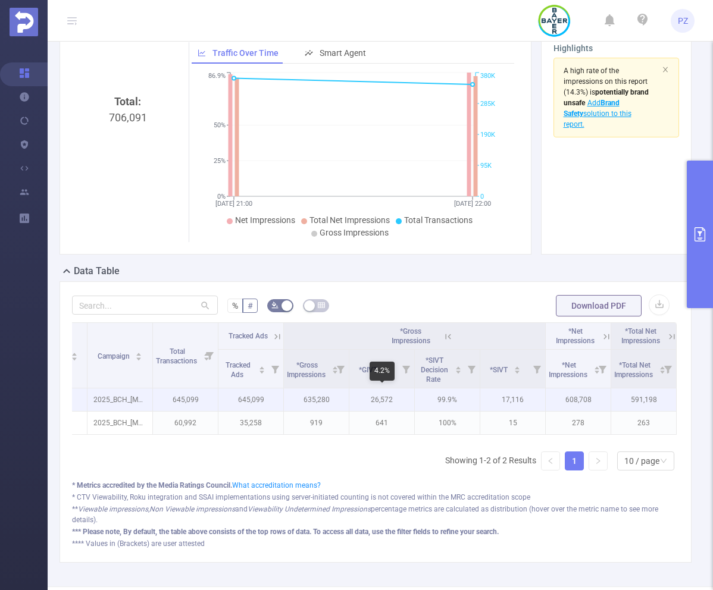
click at [391, 399] on p "26,572" at bounding box center [381, 400] width 65 height 23
click at [305, 399] on p "635,280" at bounding box center [316, 400] width 65 height 23
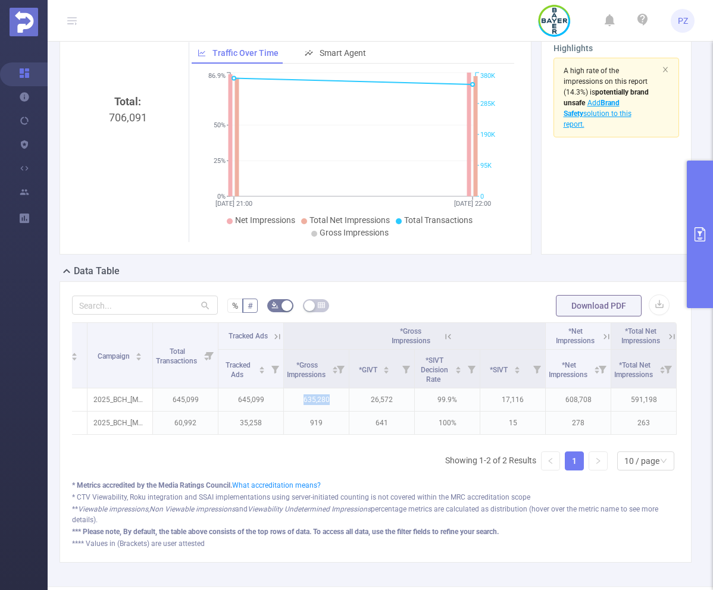
copy p "635,280"
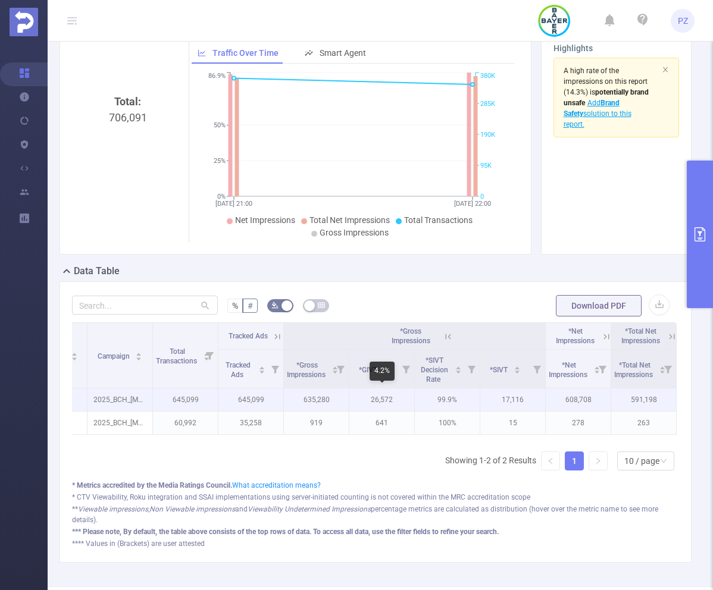
click at [388, 400] on p "26,572" at bounding box center [381, 400] width 65 height 23
click at [408, 404] on p "608,708" at bounding box center [578, 400] width 65 height 23
copy p "608,708"
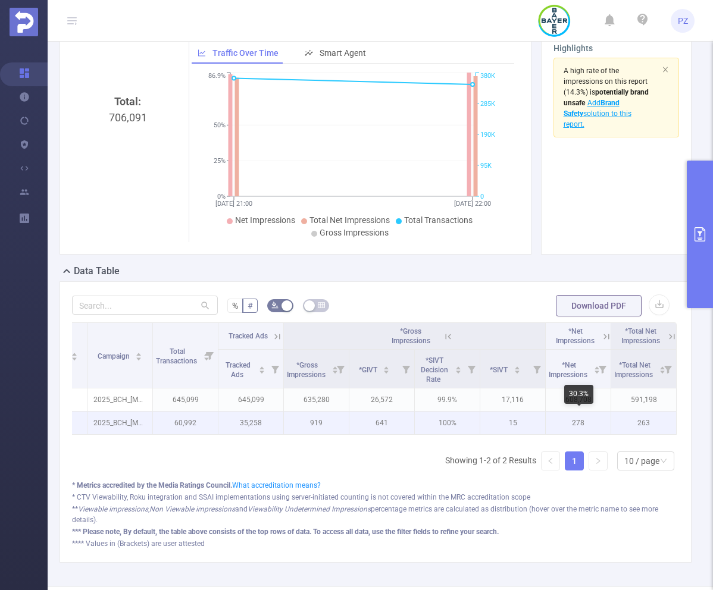
click at [408, 412] on p "278" at bounding box center [578, 423] width 65 height 23
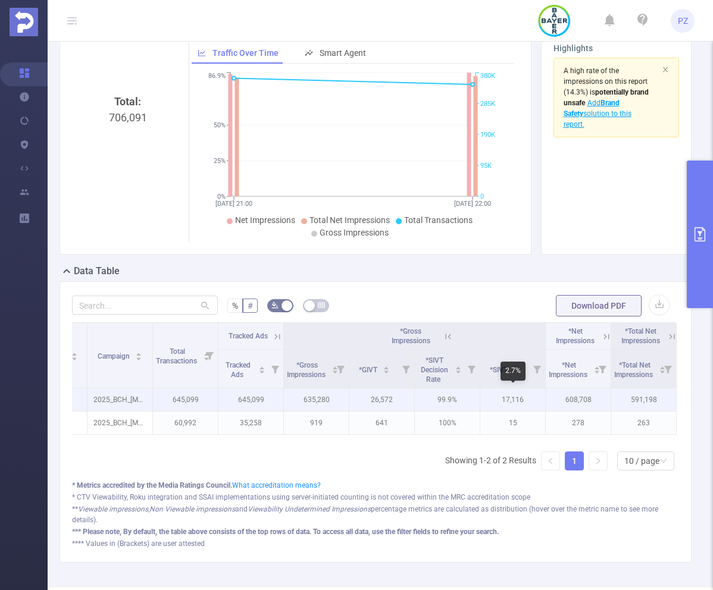
click at [408, 397] on p "17,116" at bounding box center [512, 400] width 65 height 23
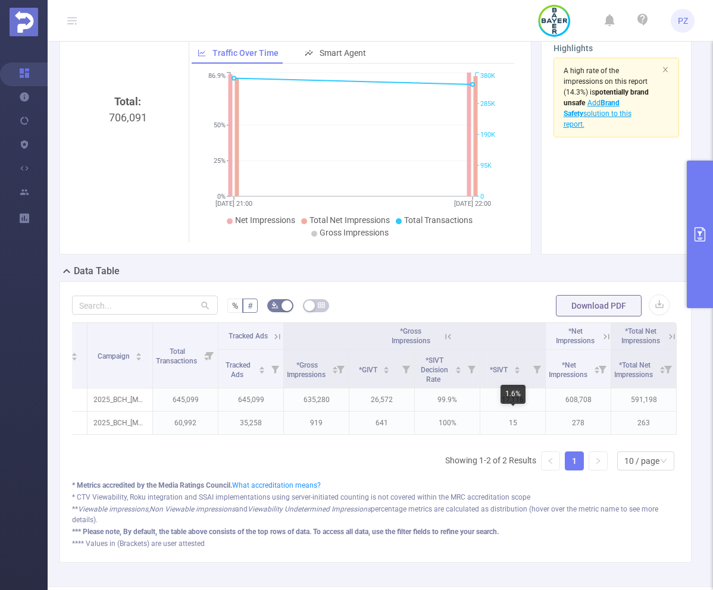
click at [408, 403] on div "1.6%" at bounding box center [512, 394] width 25 height 19
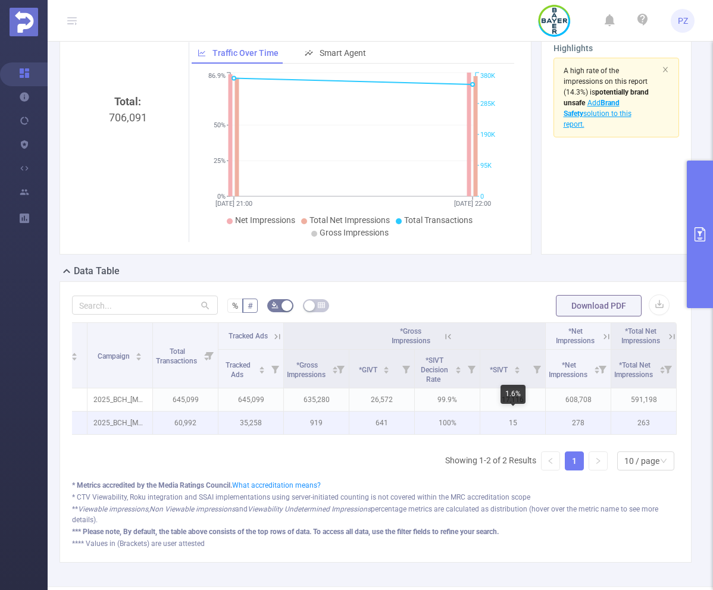
click at [408, 419] on p "15" at bounding box center [512, 423] width 65 height 23
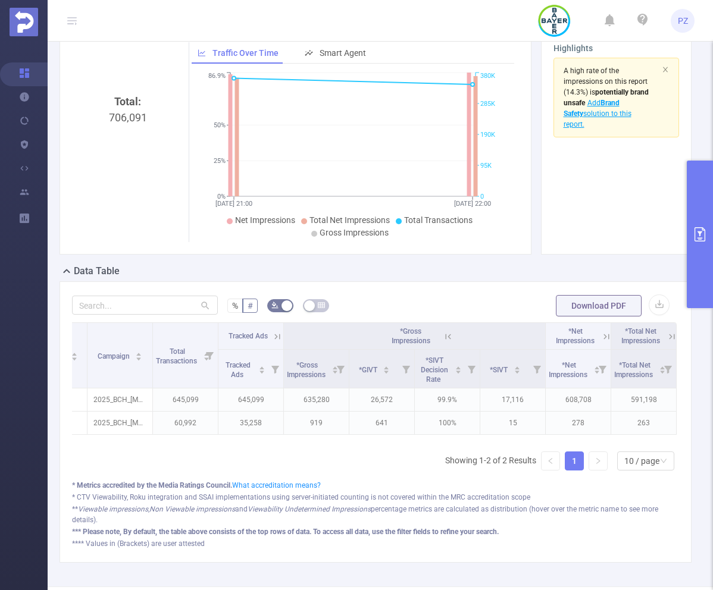
click at [401, 297] on form "% # Download PDF" at bounding box center [375, 306] width 607 height 24
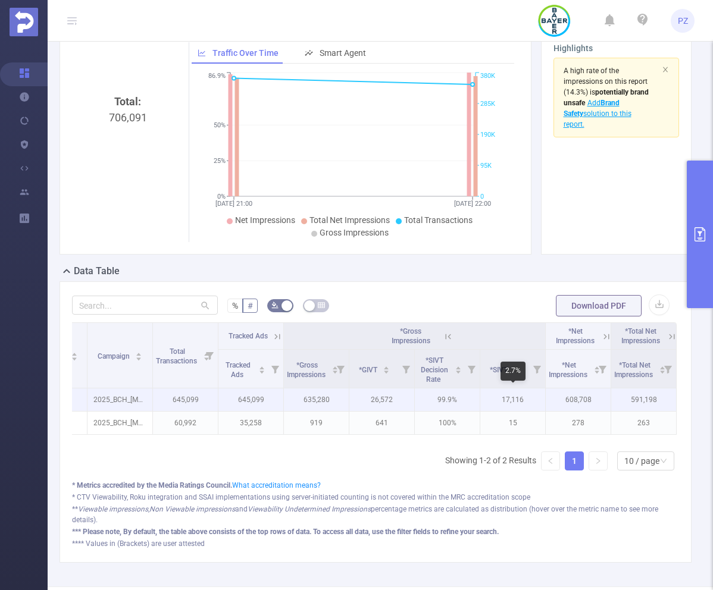
click at [408, 396] on p "17,116" at bounding box center [512, 400] width 65 height 23
click at [408, 405] on p "17,116" at bounding box center [512, 400] width 65 height 23
click at [408, 401] on p "17,116" at bounding box center [512, 400] width 65 height 23
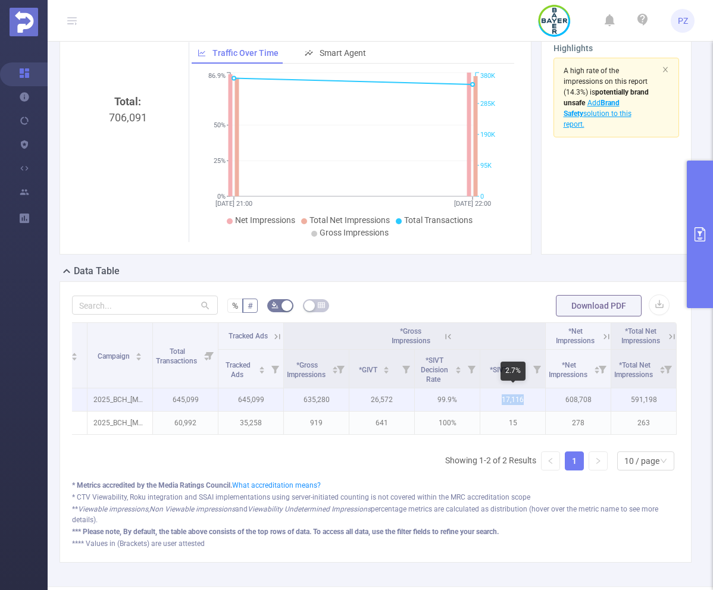
click at [408, 401] on p "17,116" at bounding box center [512, 400] width 65 height 23
click at [408, 400] on p "99.9%" at bounding box center [447, 400] width 65 height 23
click at [382, 396] on p "26,572" at bounding box center [381, 400] width 65 height 23
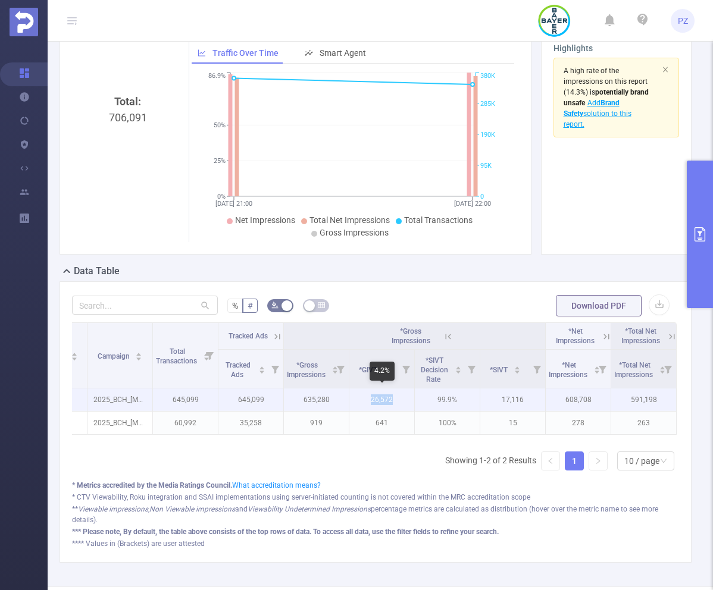
click at [382, 396] on p "26,572" at bounding box center [381, 400] width 65 height 23
click at [389, 406] on p "26,572" at bounding box center [381, 400] width 65 height 23
click at [408, 400] on p "608,708" at bounding box center [578, 400] width 65 height 23
copy p "608,708"
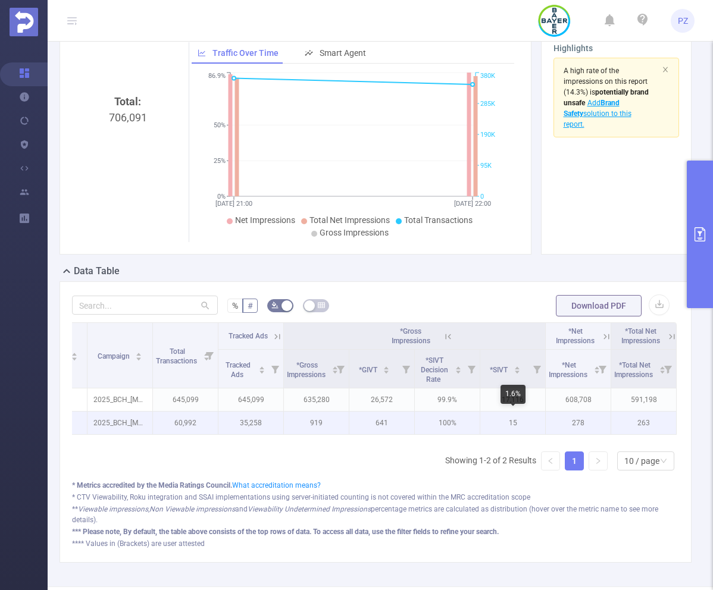
click at [408, 428] on p "15" at bounding box center [512, 423] width 65 height 23
click at [408, 431] on p "15" at bounding box center [512, 423] width 65 height 23
click at [408, 432] on p "15" at bounding box center [512, 423] width 65 height 23
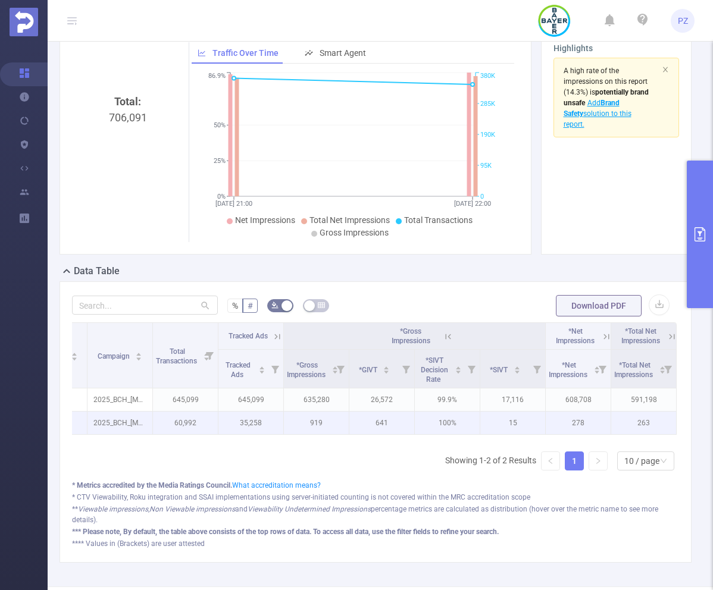
click at [408, 418] on p "100%" at bounding box center [447, 423] width 65 height 23
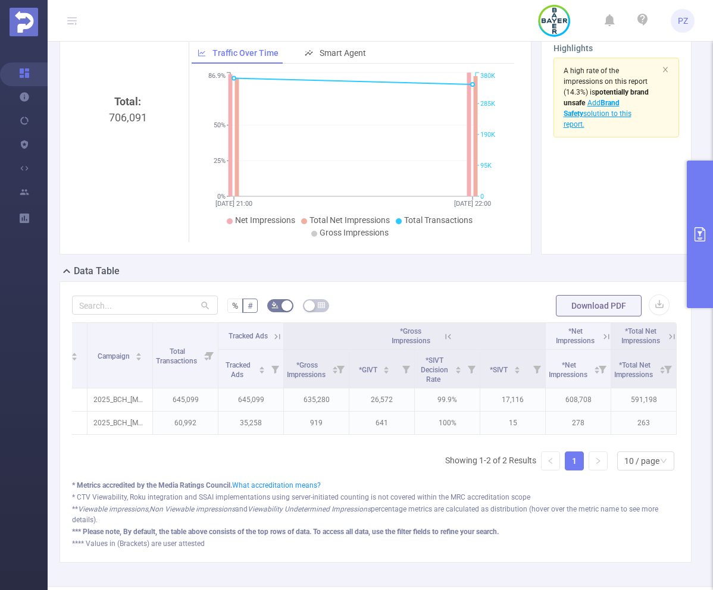
click at [408, 339] on icon at bounding box center [606, 336] width 11 height 11
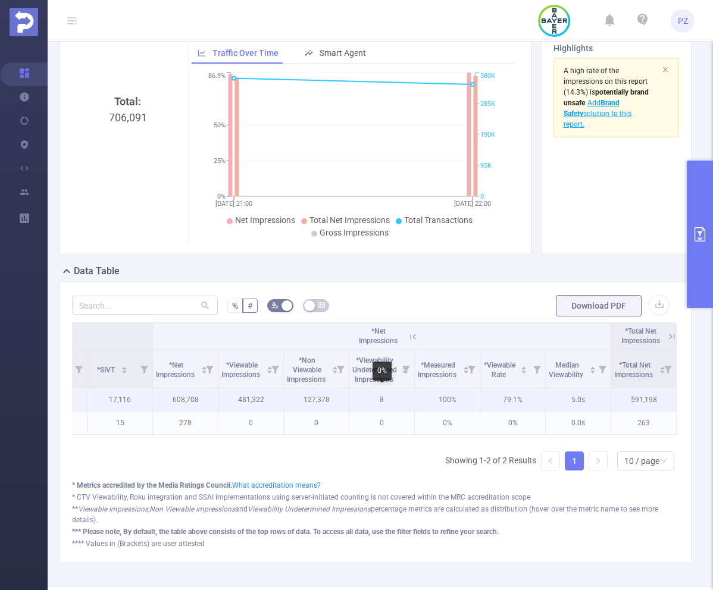
scroll to position [0, 419]
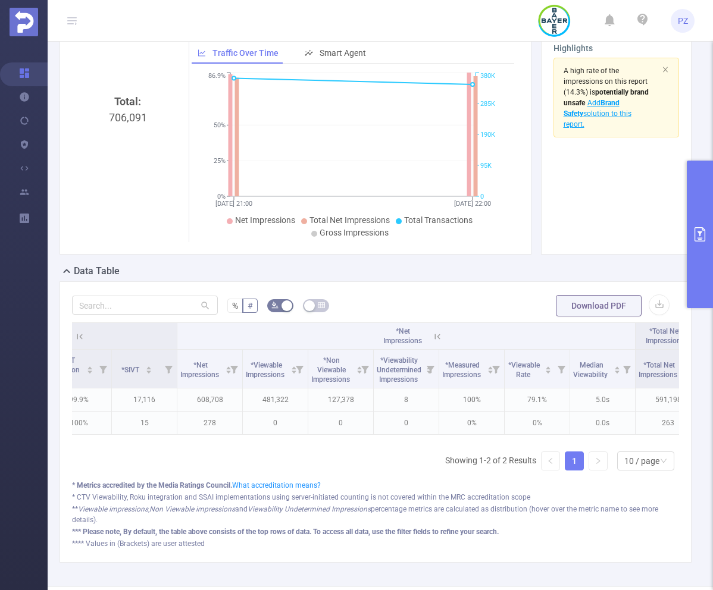
click at [408, 334] on icon at bounding box center [437, 336] width 11 height 11
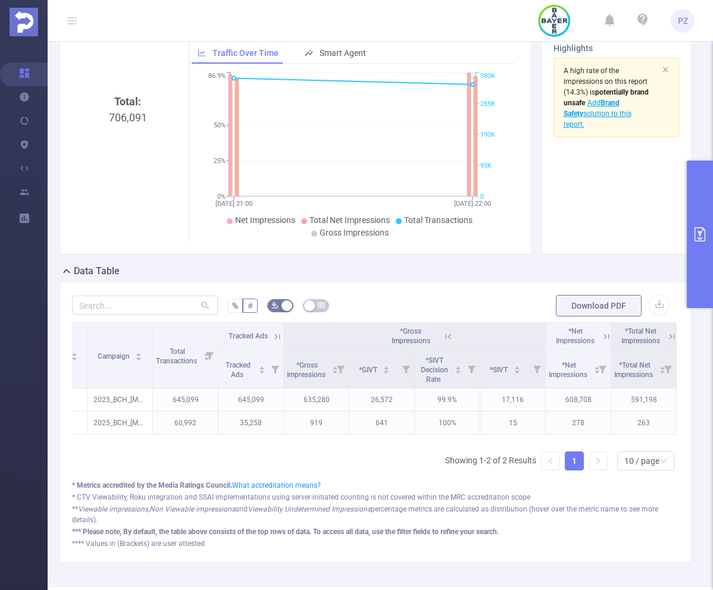
click at [408, 337] on div "Integration Campaign Total Transactions Tracked Ads *Gross Impressions *Net Imp…" at bounding box center [375, 382] width 607 height 120
click at [408, 337] on icon at bounding box center [671, 336] width 5 height 5
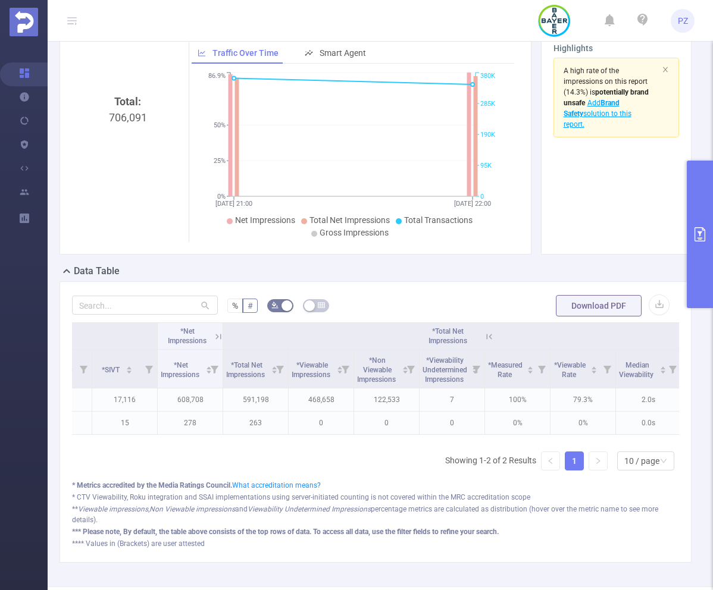
scroll to position [0, 443]
click at [408, 336] on icon at bounding box center [484, 336] width 11 height 11
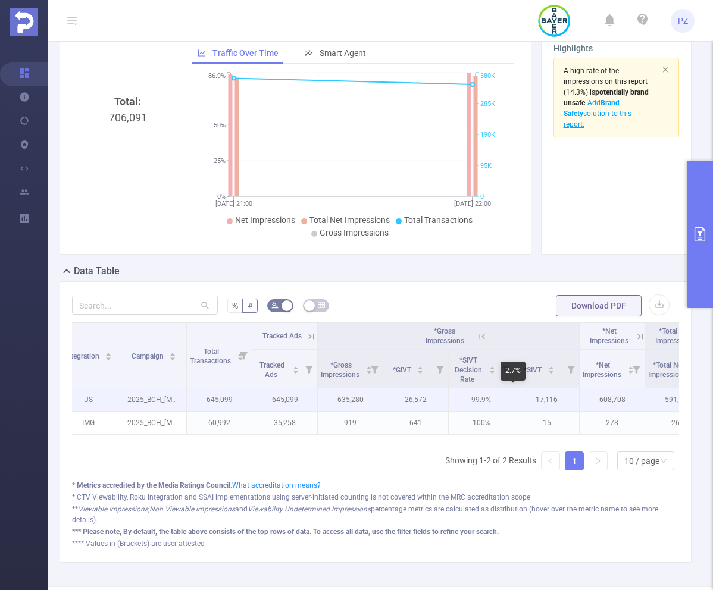
scroll to position [0, 5]
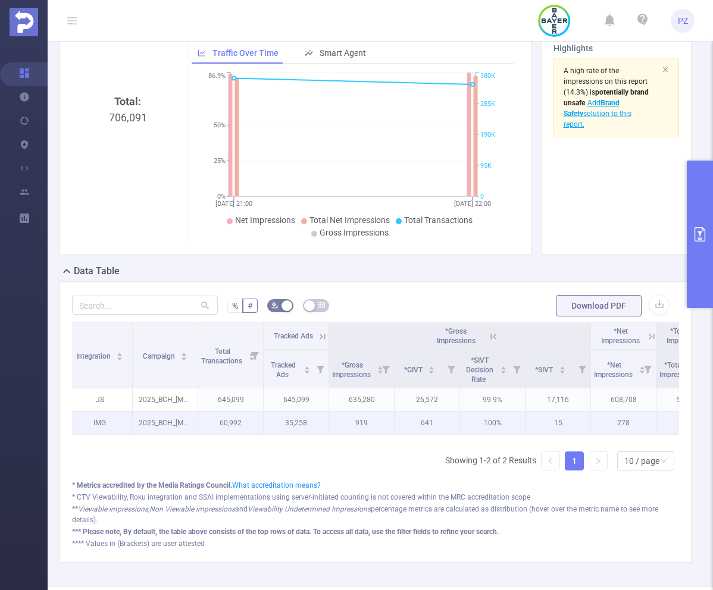
click at [408, 415] on p "641" at bounding box center [426, 423] width 65 height 23
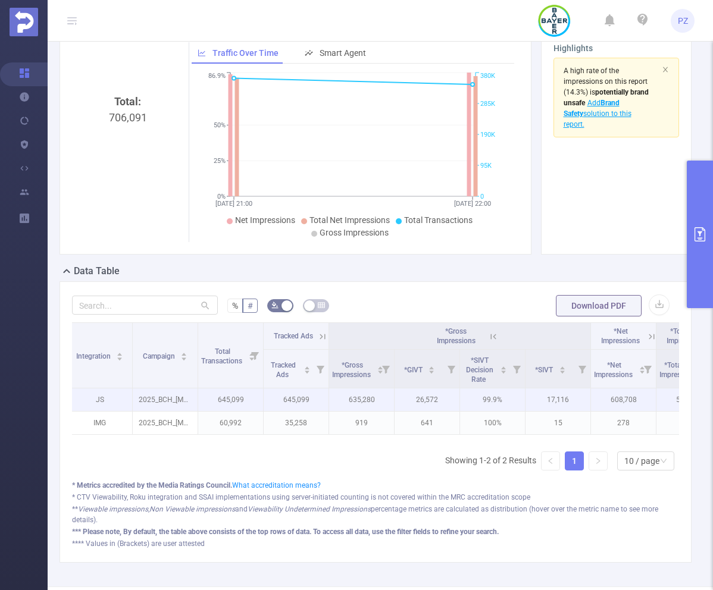
click at [408, 402] on p "99.9%" at bounding box center [492, 400] width 65 height 23
click at [408, 400] on p "99.9%" at bounding box center [492, 400] width 65 height 23
click at [408, 403] on p "99.9%" at bounding box center [492, 400] width 65 height 23
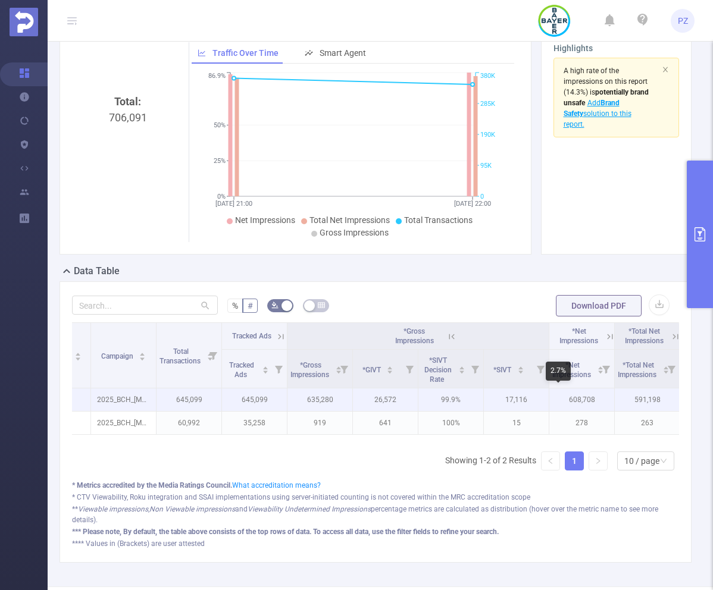
scroll to position [0, 51]
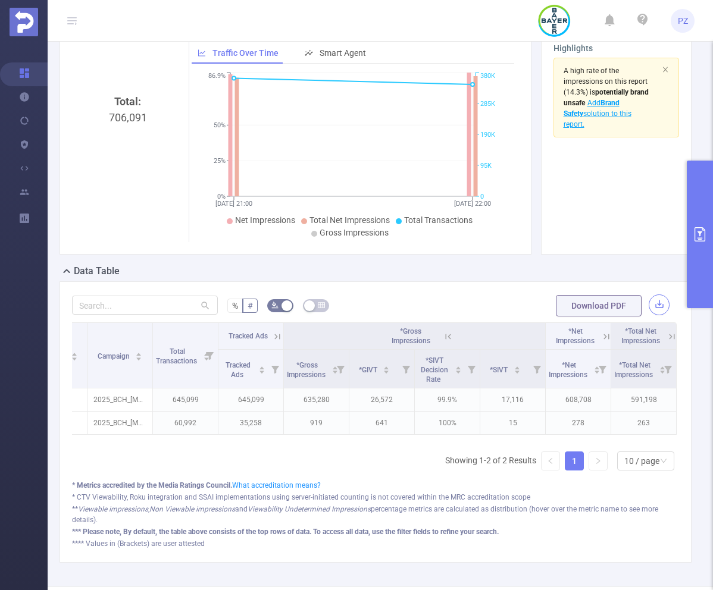
click at [408, 311] on button "button" at bounding box center [659, 305] width 21 height 21
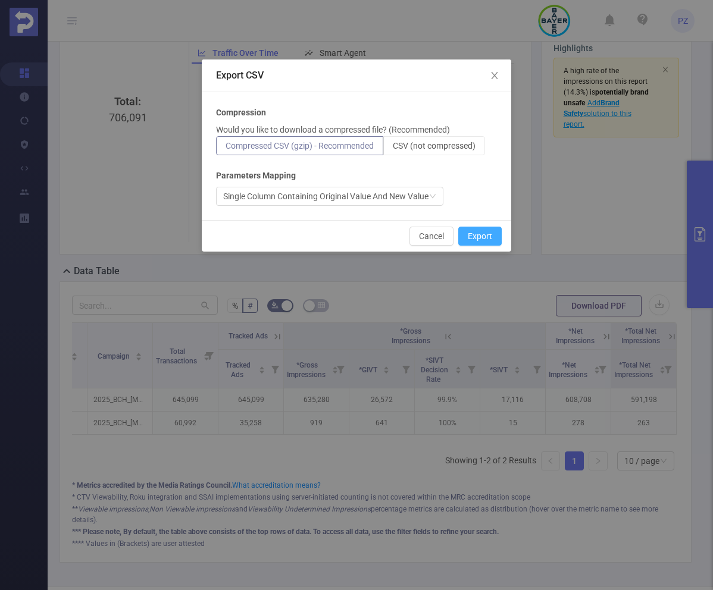
click at [408, 231] on button "Export" at bounding box center [479, 236] width 43 height 19
